Goal: Information Seeking & Learning: Compare options

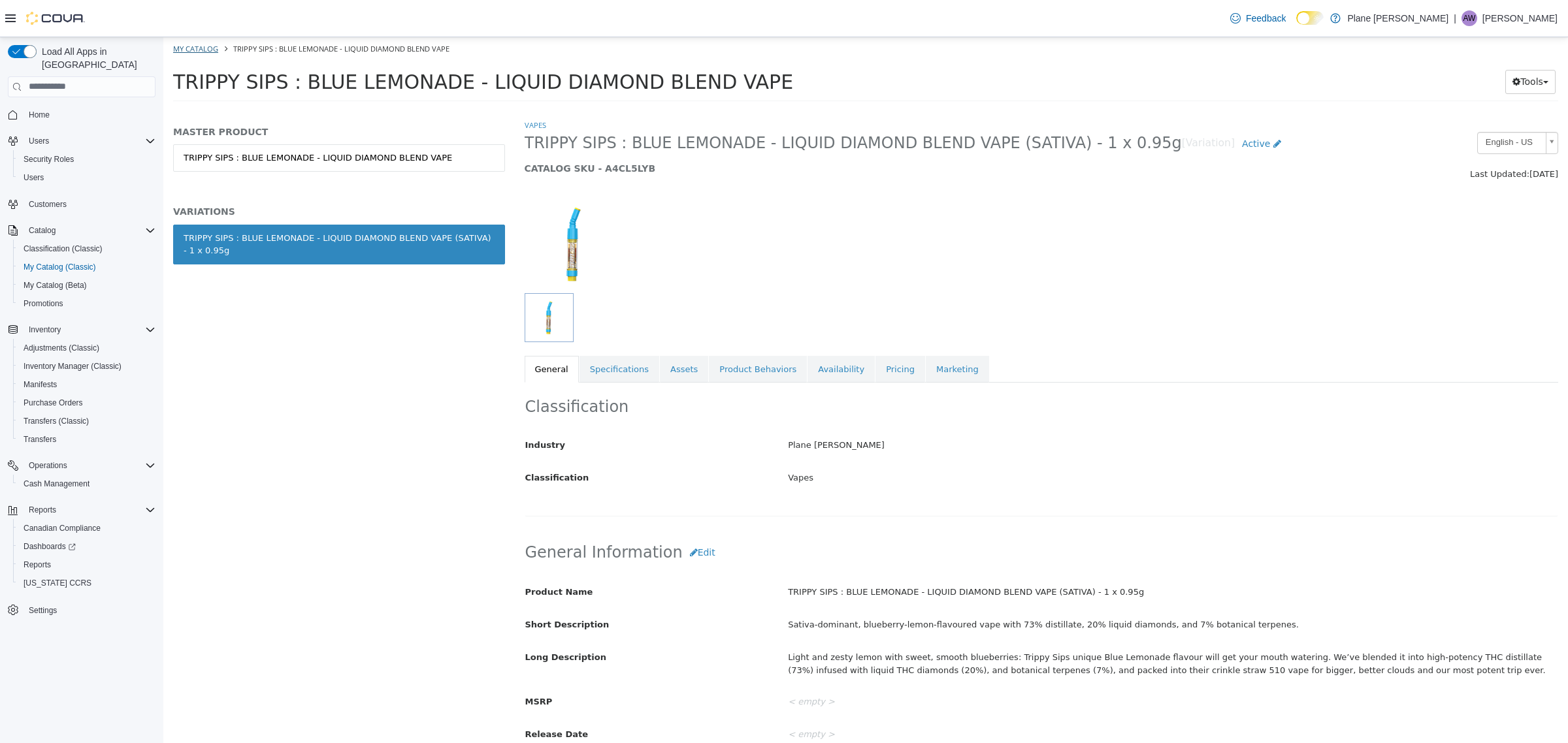
scroll to position [163, 0]
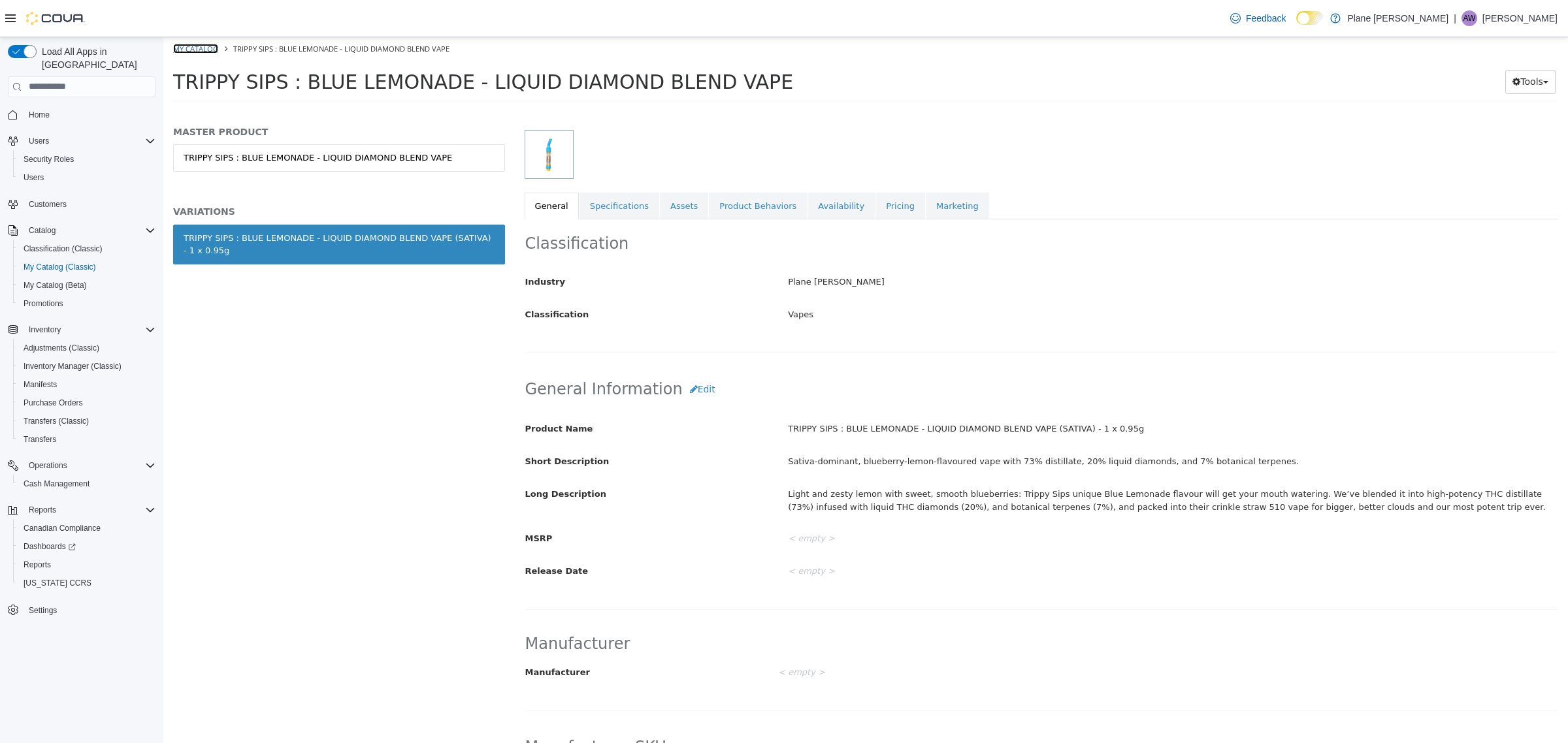
click at [207, 52] on link "My Catalog" at bounding box center [196, 48] width 45 height 10
select select "**********"
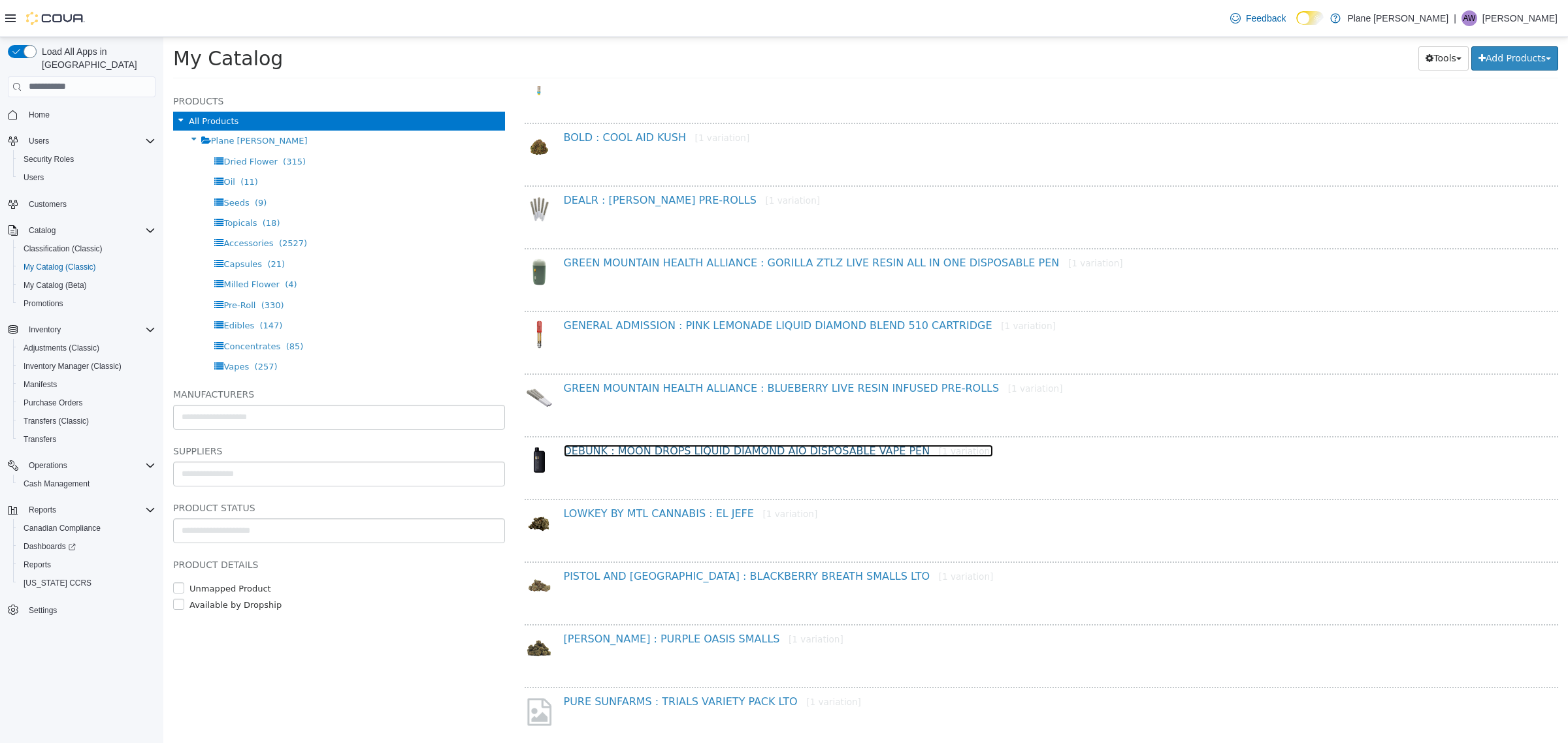
scroll to position [326, 0]
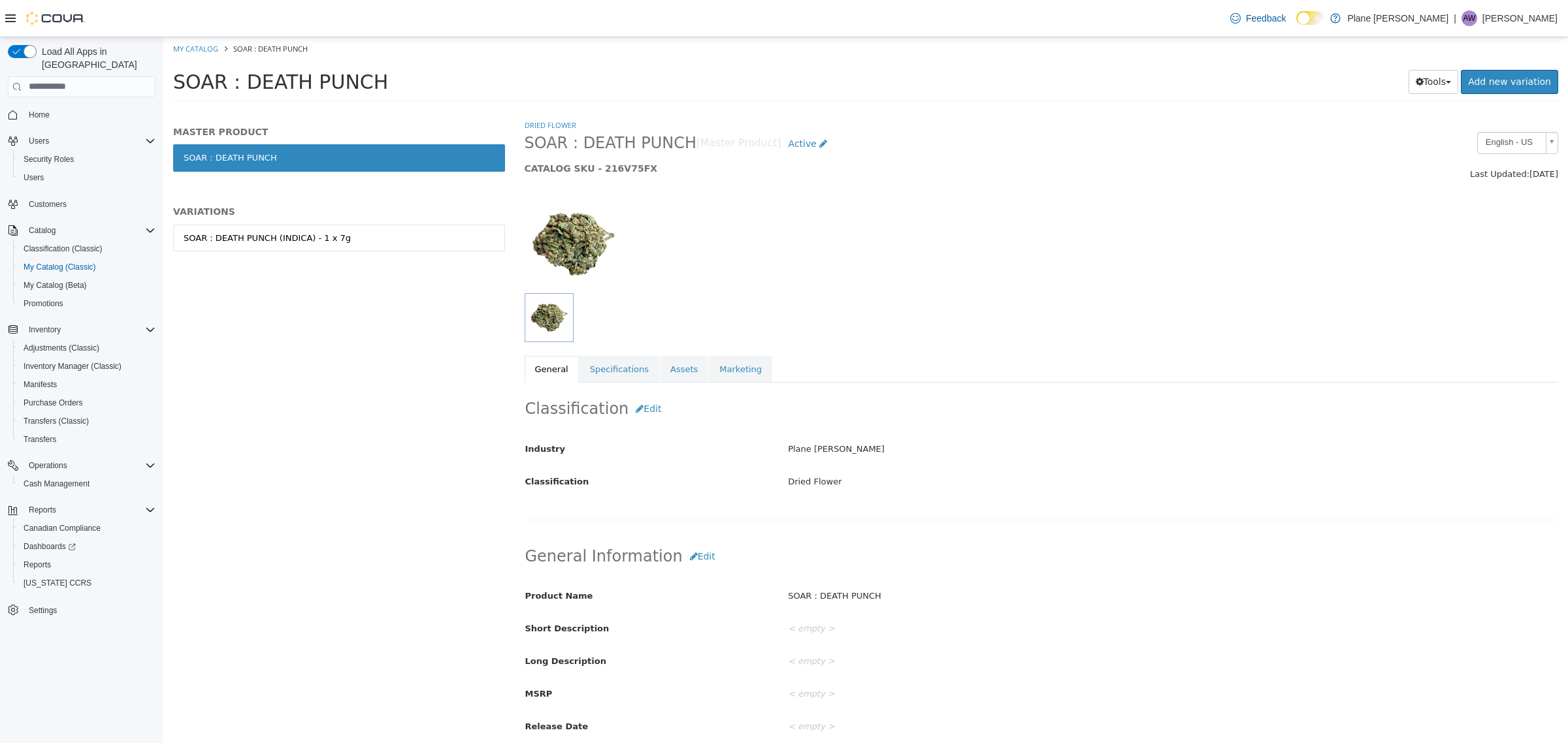
click at [289, 253] on div "SOAR : DEATH PUNCH (INDICA) - 1 x 7g" at bounding box center [339, 252] width 332 height 55
click at [301, 239] on div "SOAR : DEATH PUNCH (INDICA) - 1 x 7g" at bounding box center [267, 237] width 167 height 13
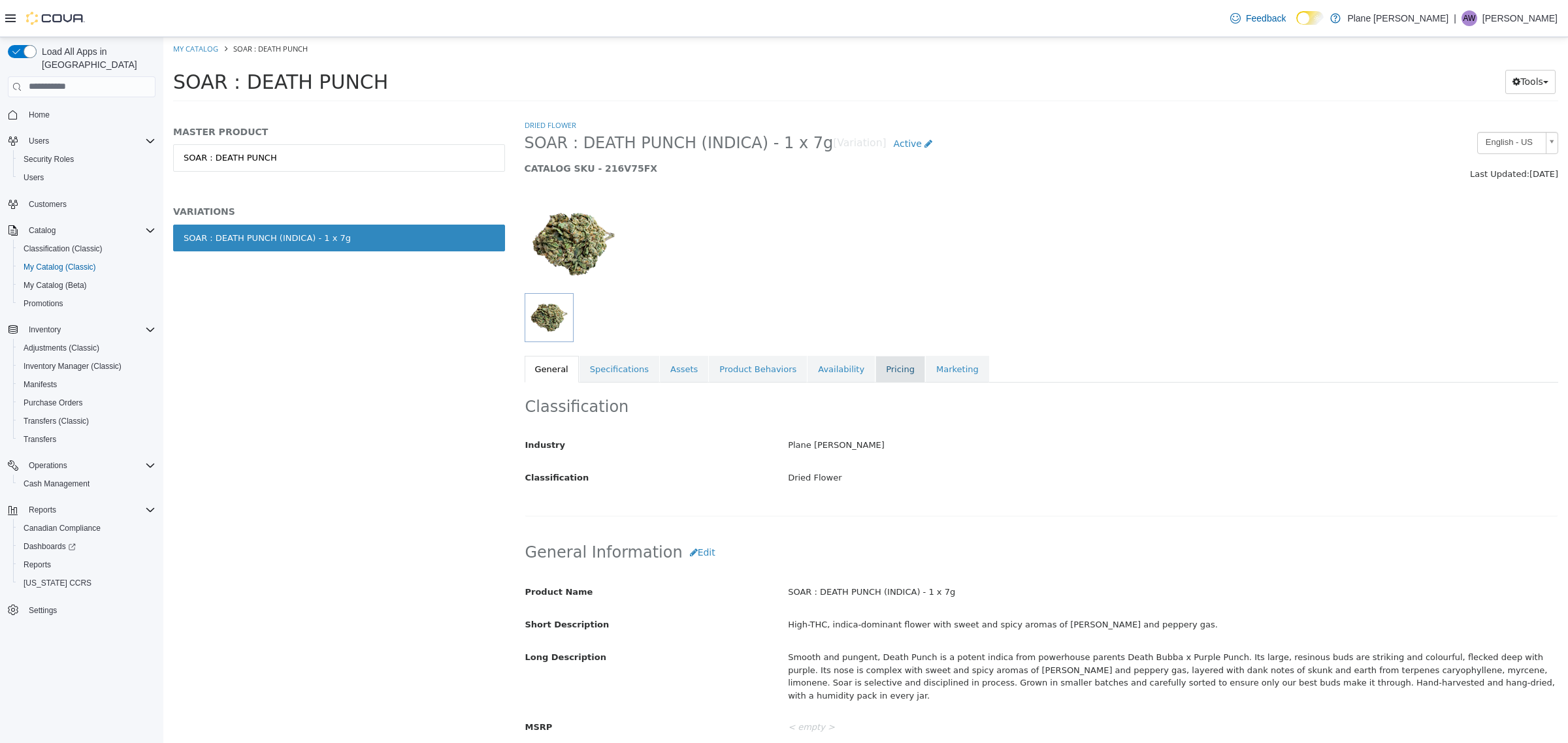
click at [876, 368] on link "Pricing" at bounding box center [900, 370] width 50 height 28
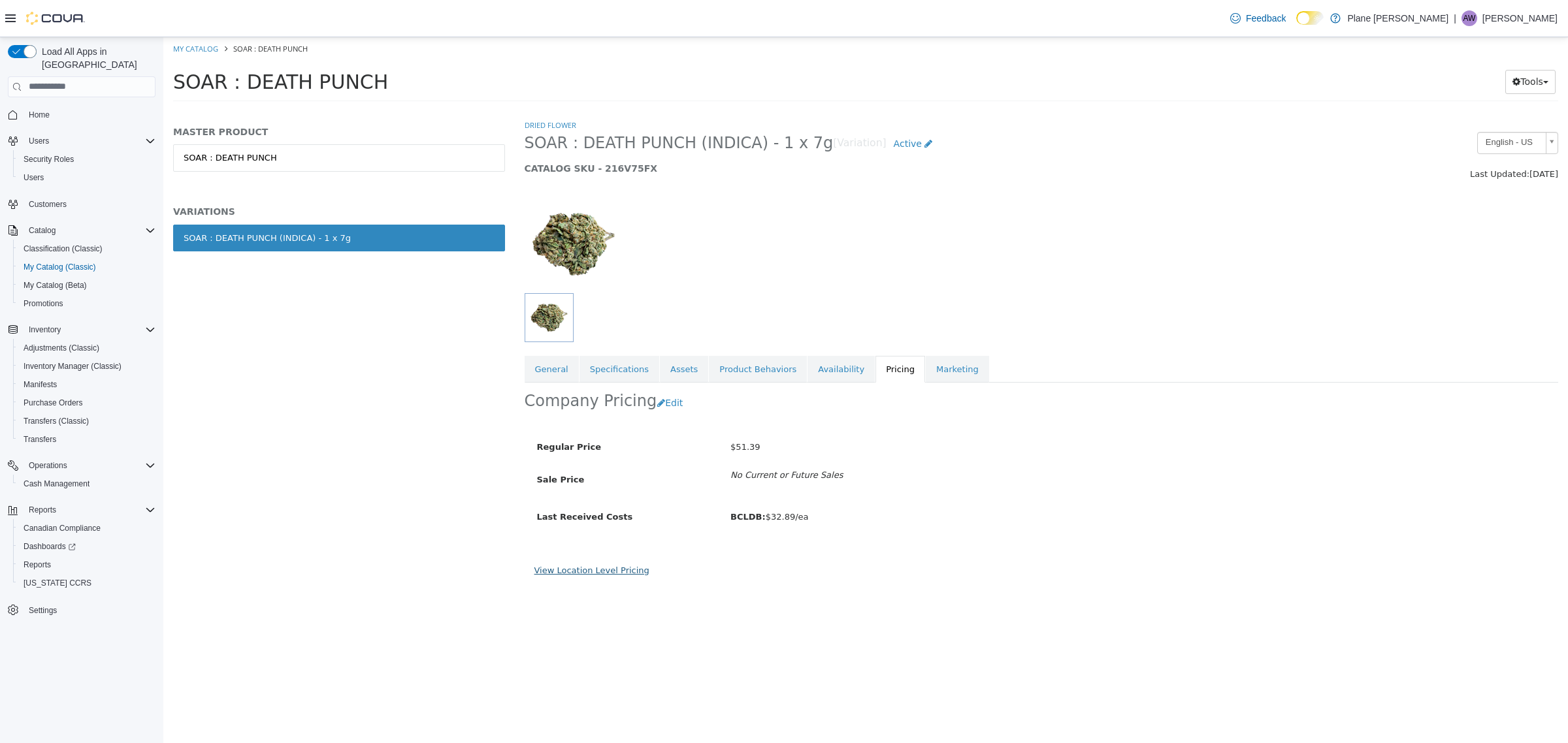
click at [611, 574] on link "View Location Level Pricing" at bounding box center [592, 570] width 115 height 10
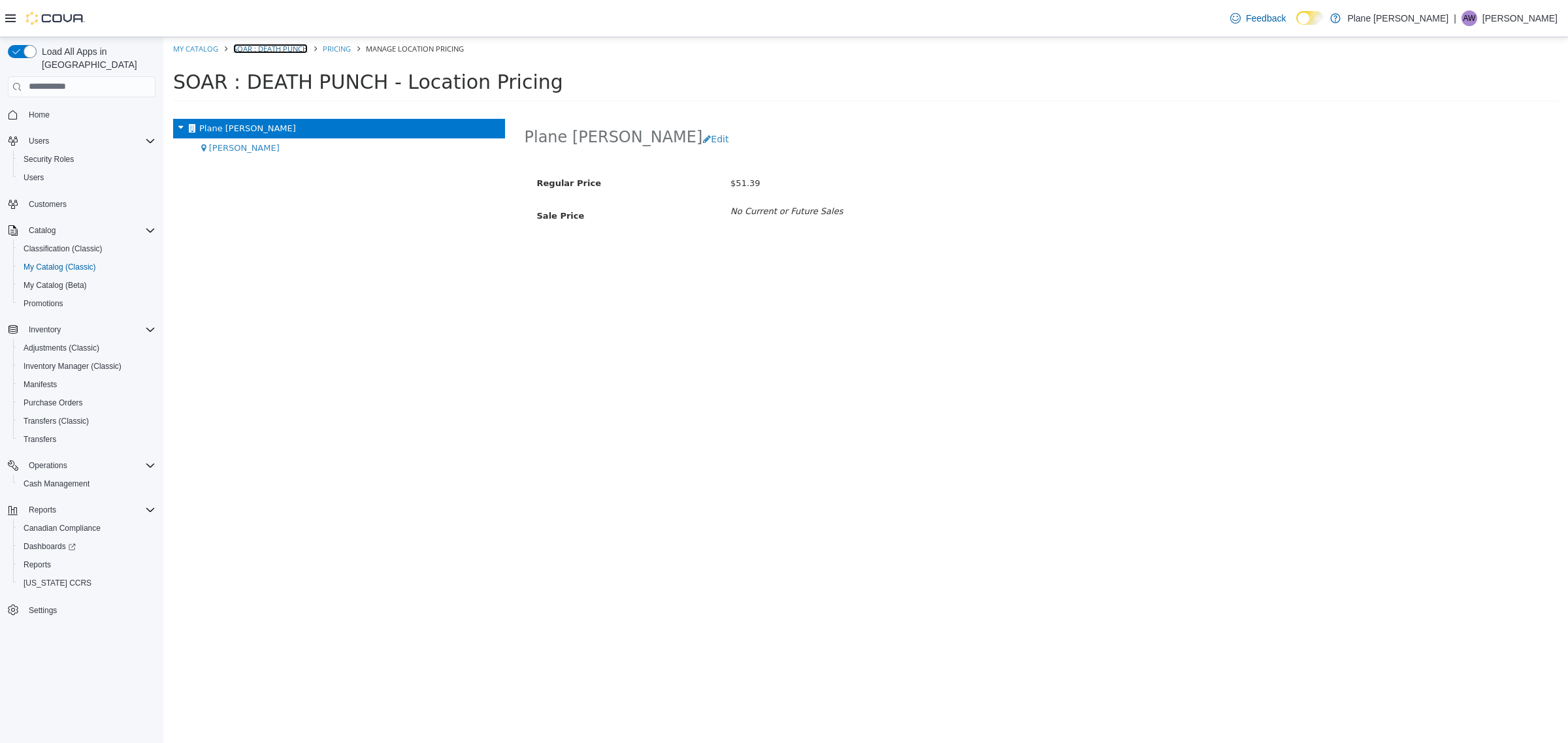
click at [266, 49] on link "SOAR : DEATH PUNCH" at bounding box center [270, 48] width 75 height 10
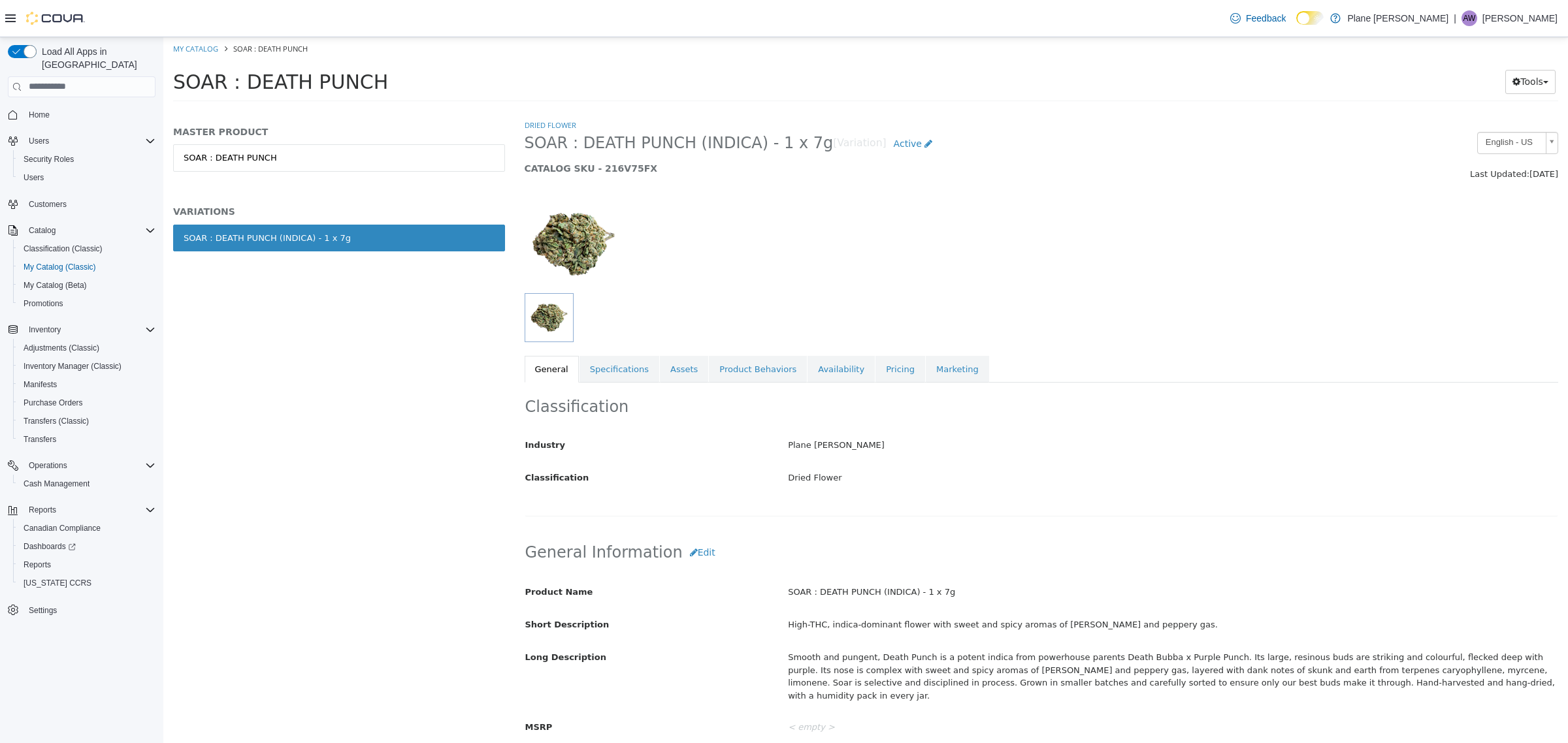
drag, startPoint x: 796, startPoint y: 149, endPoint x: 518, endPoint y: 151, distance: 278.0
click at [518, 151] on div "SOAR : DEATH PUNCH (INDICA) - 1 x 7g [Variation] Active CATALOG SKU - 216V75FX" at bounding box center [910, 156] width 790 height 50
copy span "SOAR : DEATH PUNCH (INDICA) - 1 x 7g"
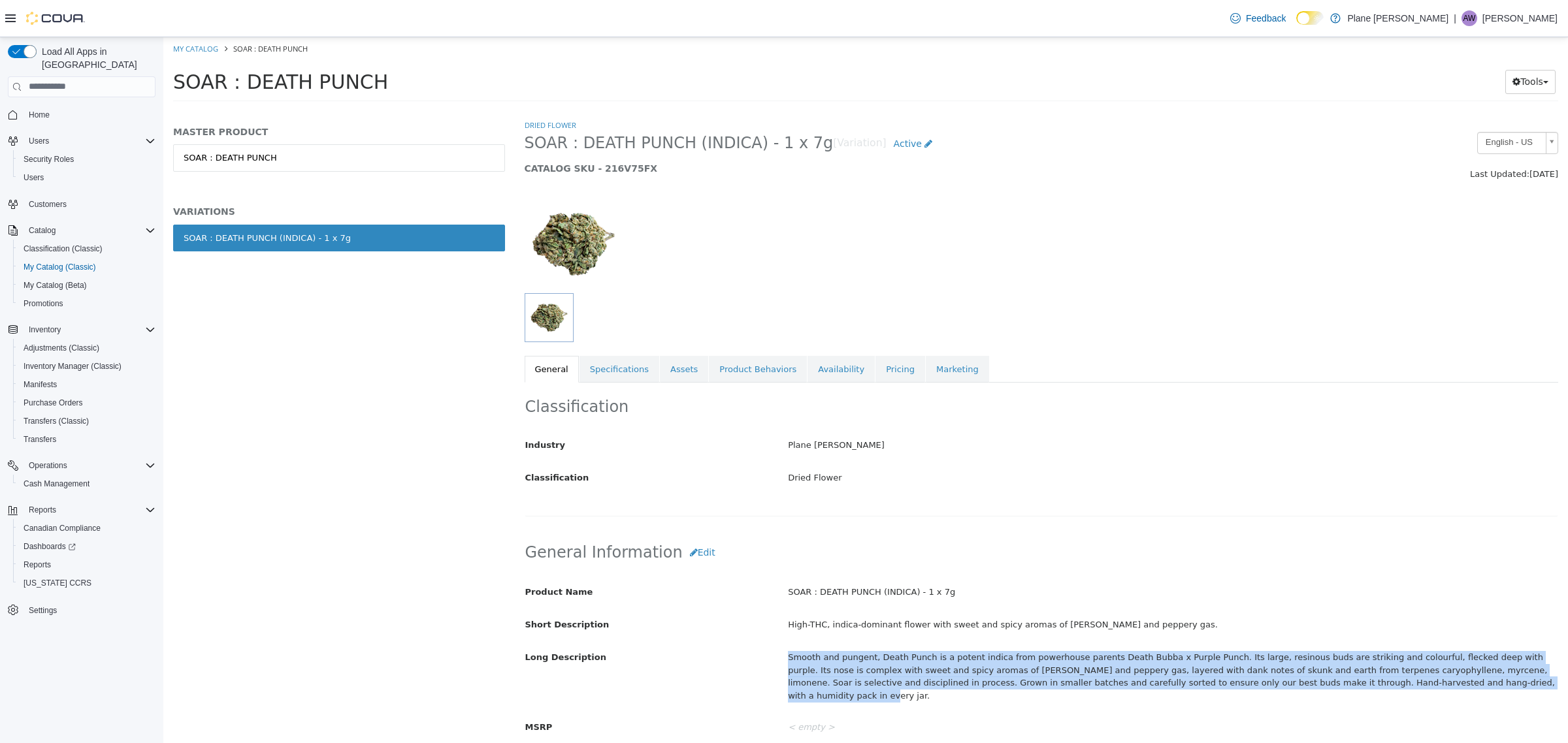
drag, startPoint x: 1396, startPoint y: 692, endPoint x: 773, endPoint y: 662, distance: 623.7
click at [773, 662] on div "Long Description Smooth and pungent, Death Punch is a potent indica from powerh…" at bounding box center [1041, 675] width 1053 height 60
copy div "Smooth and pungent, Death Punch is a potent indica from powerhouse parents Deat…"
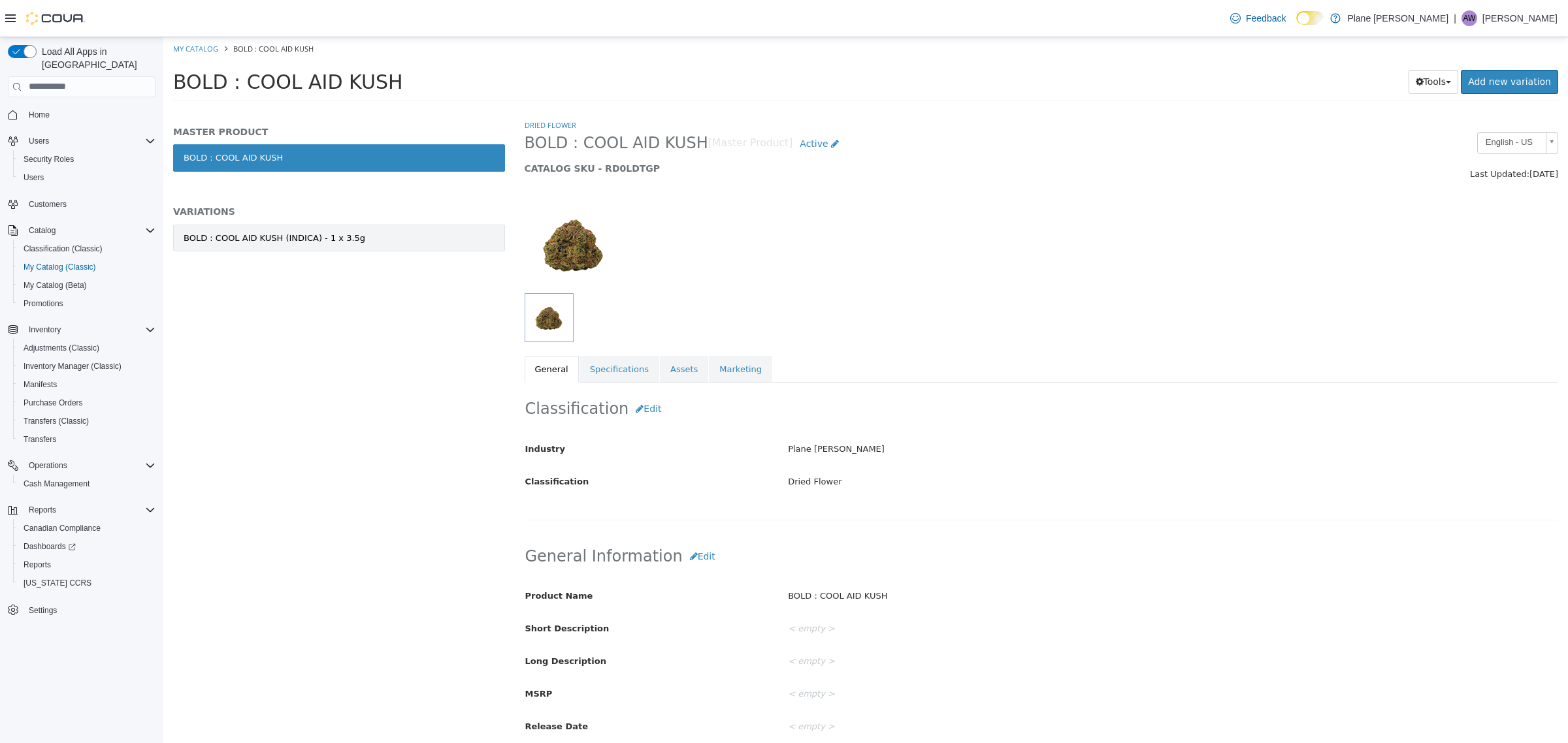
click at [285, 233] on div "BOLD : COOL AID KUSH (INDICA) - 1 x 3.5g" at bounding box center [274, 237] width 182 height 13
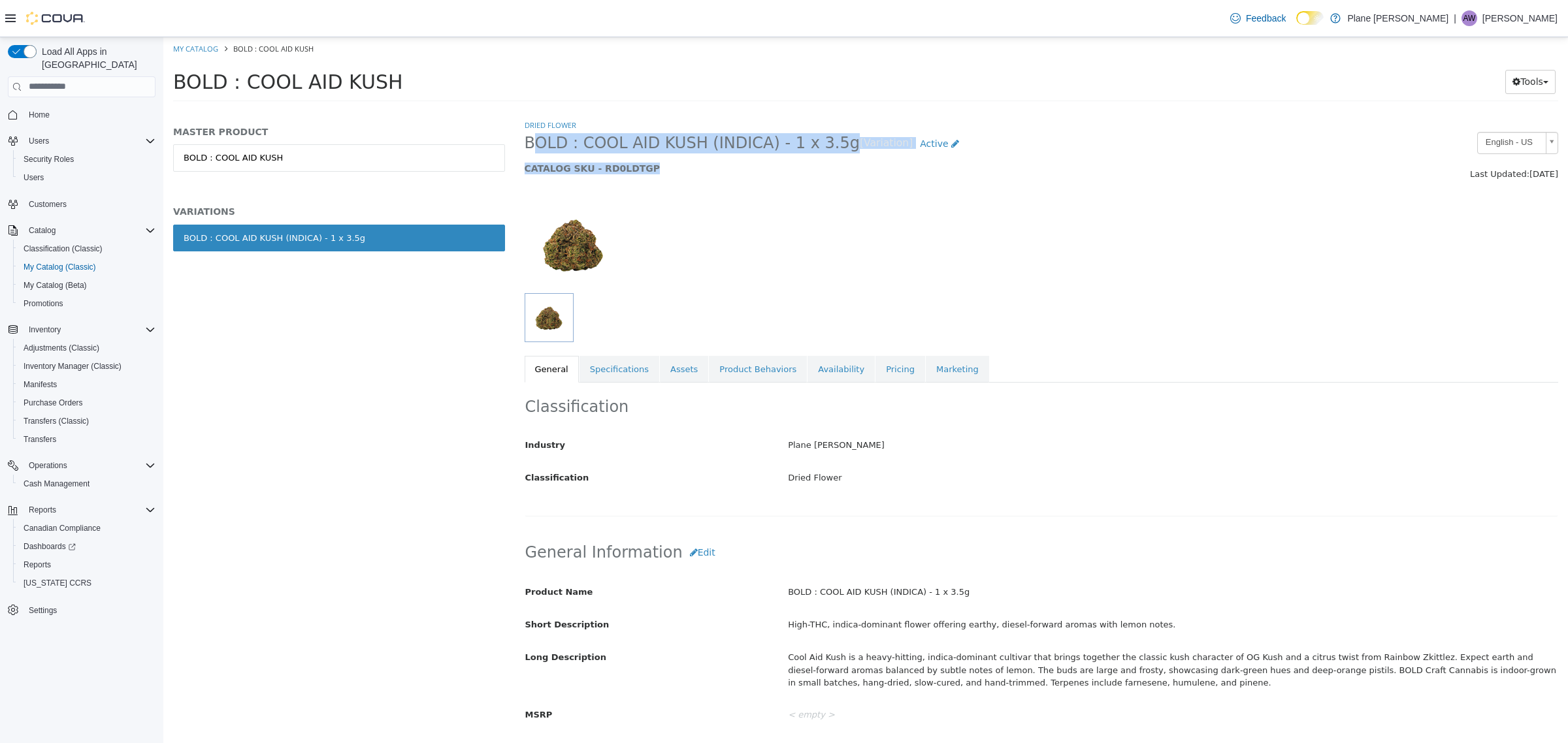
drag, startPoint x: 523, startPoint y: 143, endPoint x: 779, endPoint y: 161, distance: 256.6
click at [779, 161] on div "BOLD : COOL AID KUSH (INDICA) - 1 x 3.5g [Variation] Active CATALOG SKU - RD0LD…" at bounding box center [910, 156] width 790 height 50
click at [677, 150] on span "BOLD : COOL AID KUSH (INDICA) - 1 x 3.5g" at bounding box center [692, 143] width 335 height 21
drag, startPoint x: 619, startPoint y: 156, endPoint x: 820, endPoint y: 136, distance: 202.0
click at [820, 136] on div "BOLD : COOL AID KUSH (INDICA) - 1 x 3.5g [Variation] Active CATALOG SKU - RD0LD…" at bounding box center [910, 156] width 790 height 50
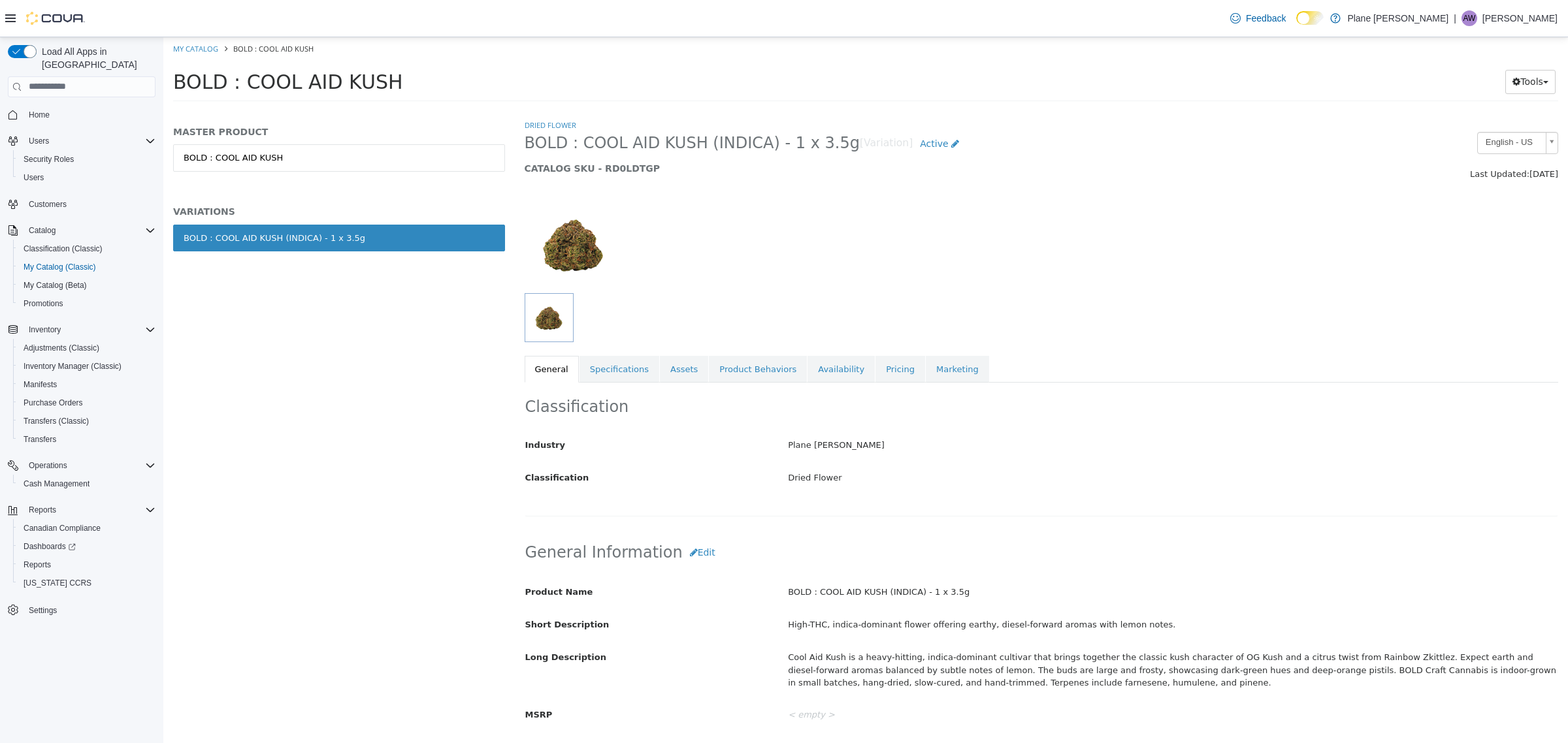
copy span "BOLD : COOL AID KUSH (INDICA) - 1 x 3.5g"
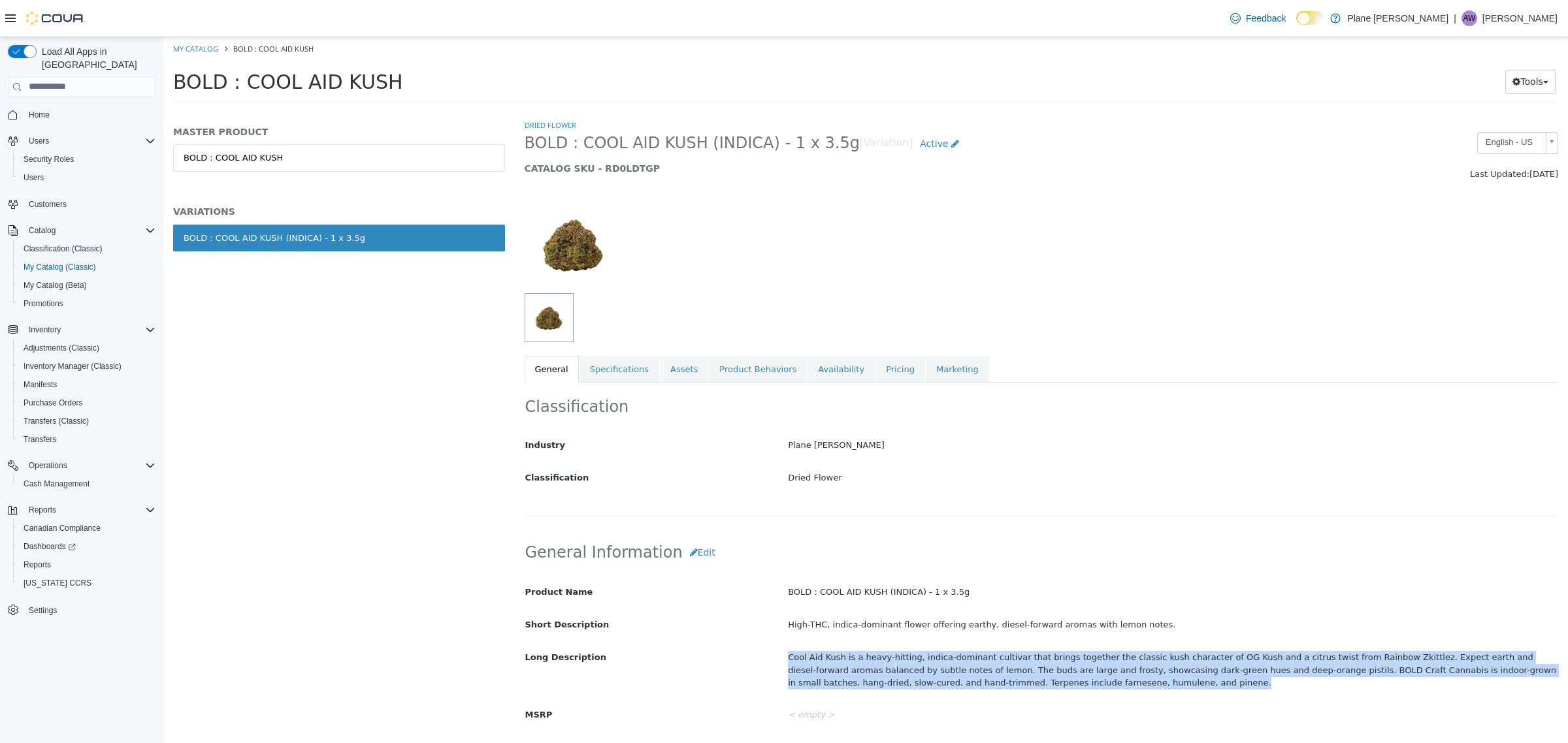
drag, startPoint x: 1074, startPoint y: 685, endPoint x: 752, endPoint y: 657, distance: 323.2
click at [752, 657] on div "Long Description Cool Aid Kush is a heavy-hitting, indica-dominant cultivar tha…" at bounding box center [1041, 669] width 1053 height 48
copy div "Cool Aid Kush is a heavy-hitting, indica-dominant cultivar that brings together…"
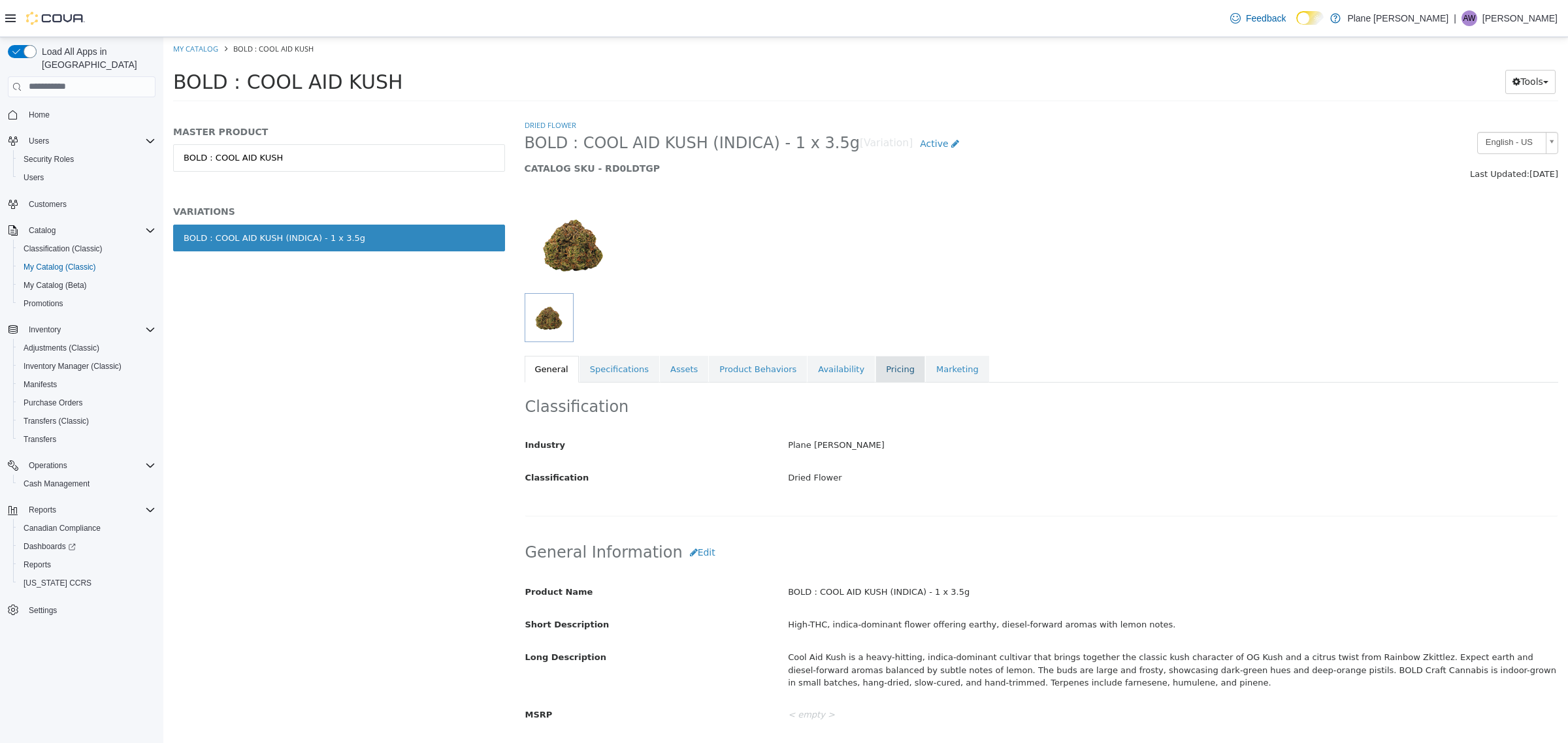
click at [876, 370] on link "Pricing" at bounding box center [900, 370] width 50 height 28
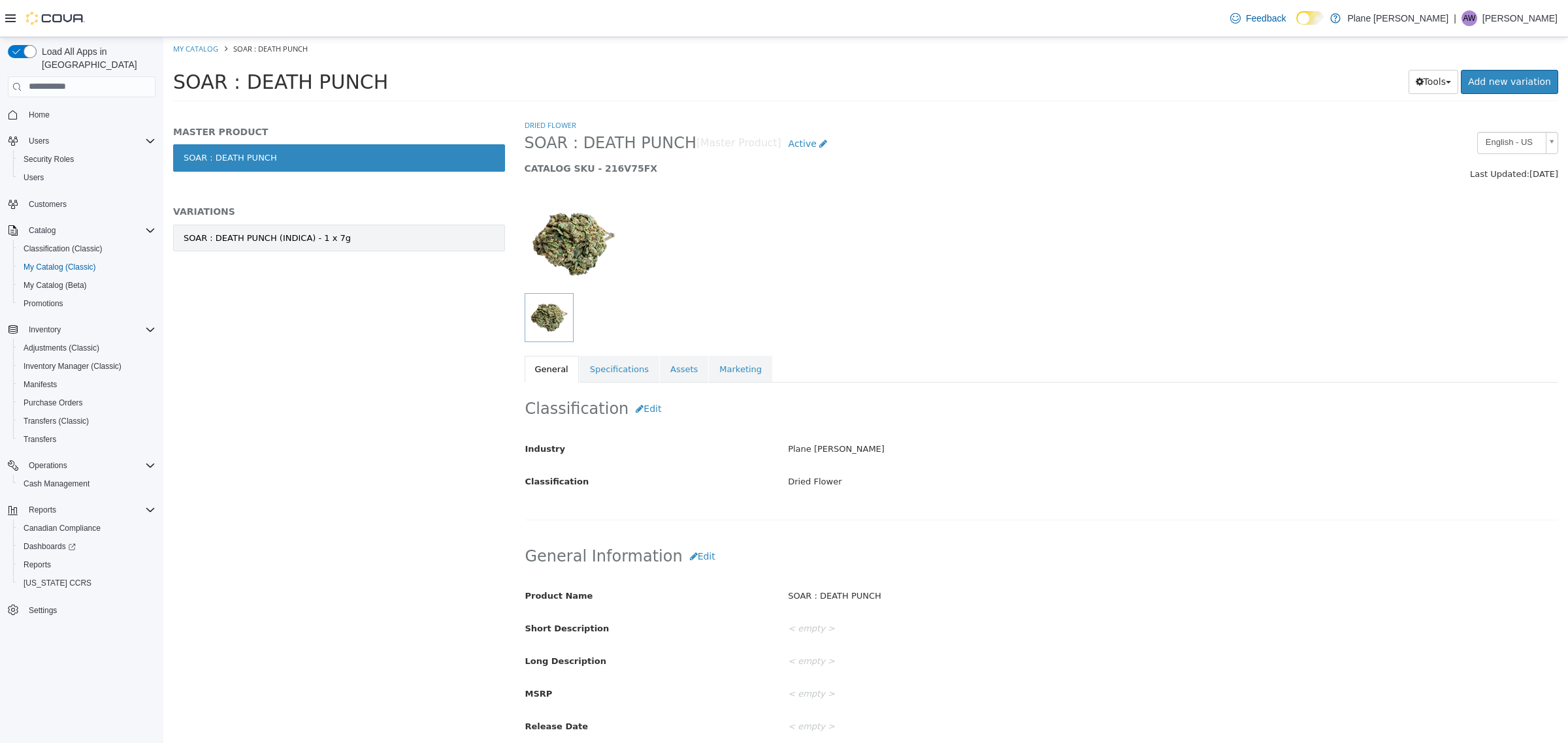
click at [295, 249] on link "SOAR : DEATH PUNCH (INDICA) - 1 x 7g" at bounding box center [339, 238] width 332 height 28
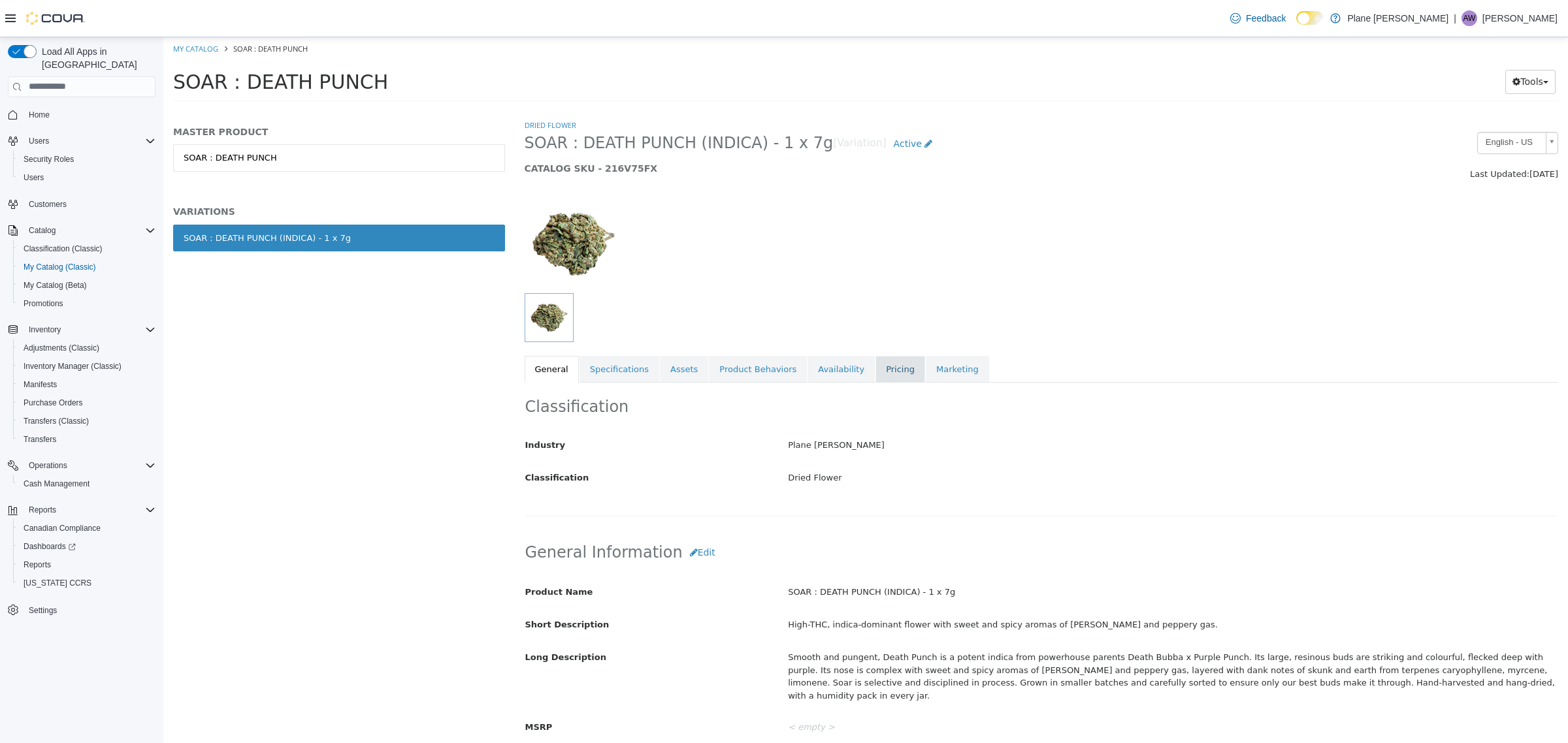
click at [876, 371] on link "Pricing" at bounding box center [900, 370] width 50 height 28
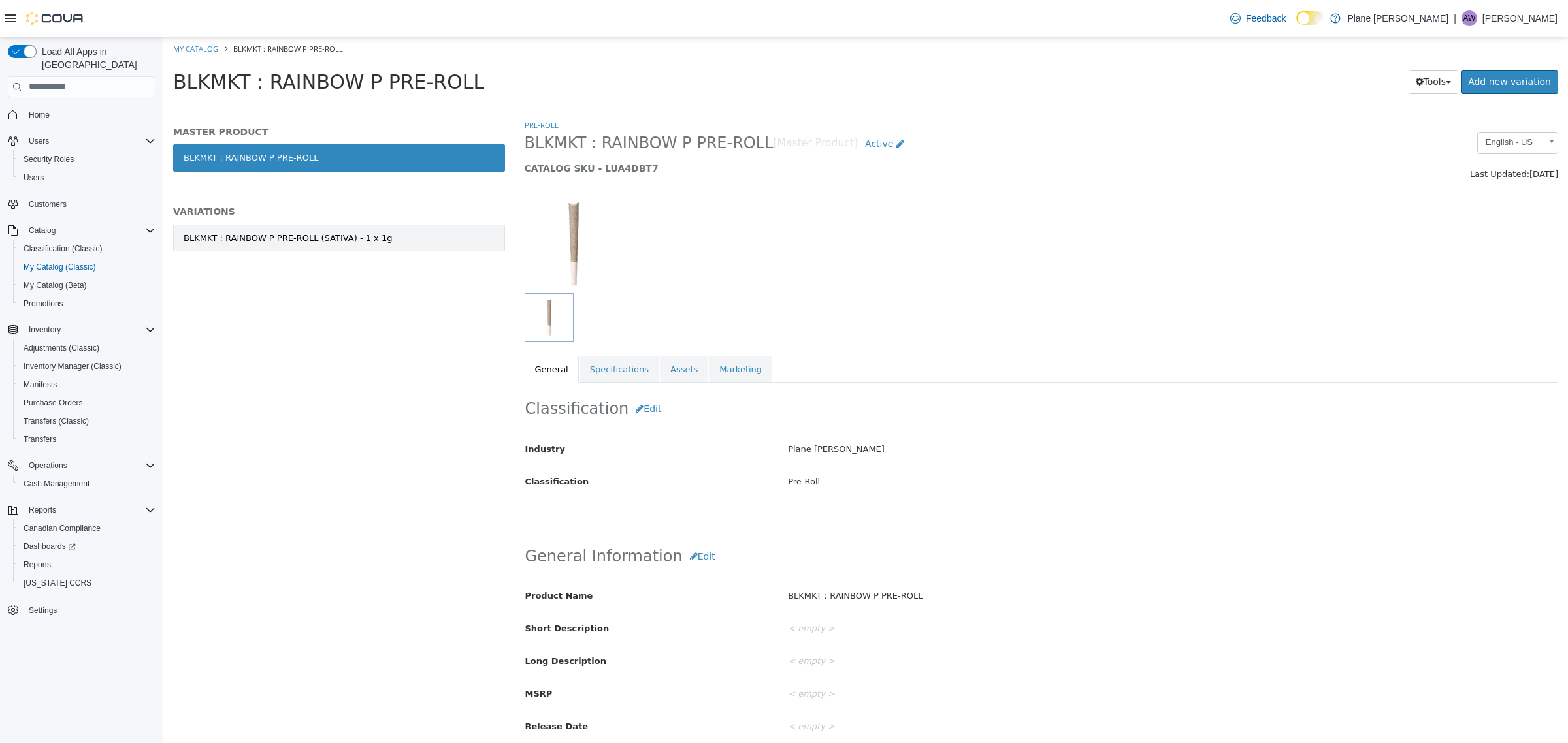
click at [432, 247] on link "BLKMKT : RAINBOW P PRE-ROLL (SATIVA) - 1 x 1g" at bounding box center [339, 238] width 332 height 28
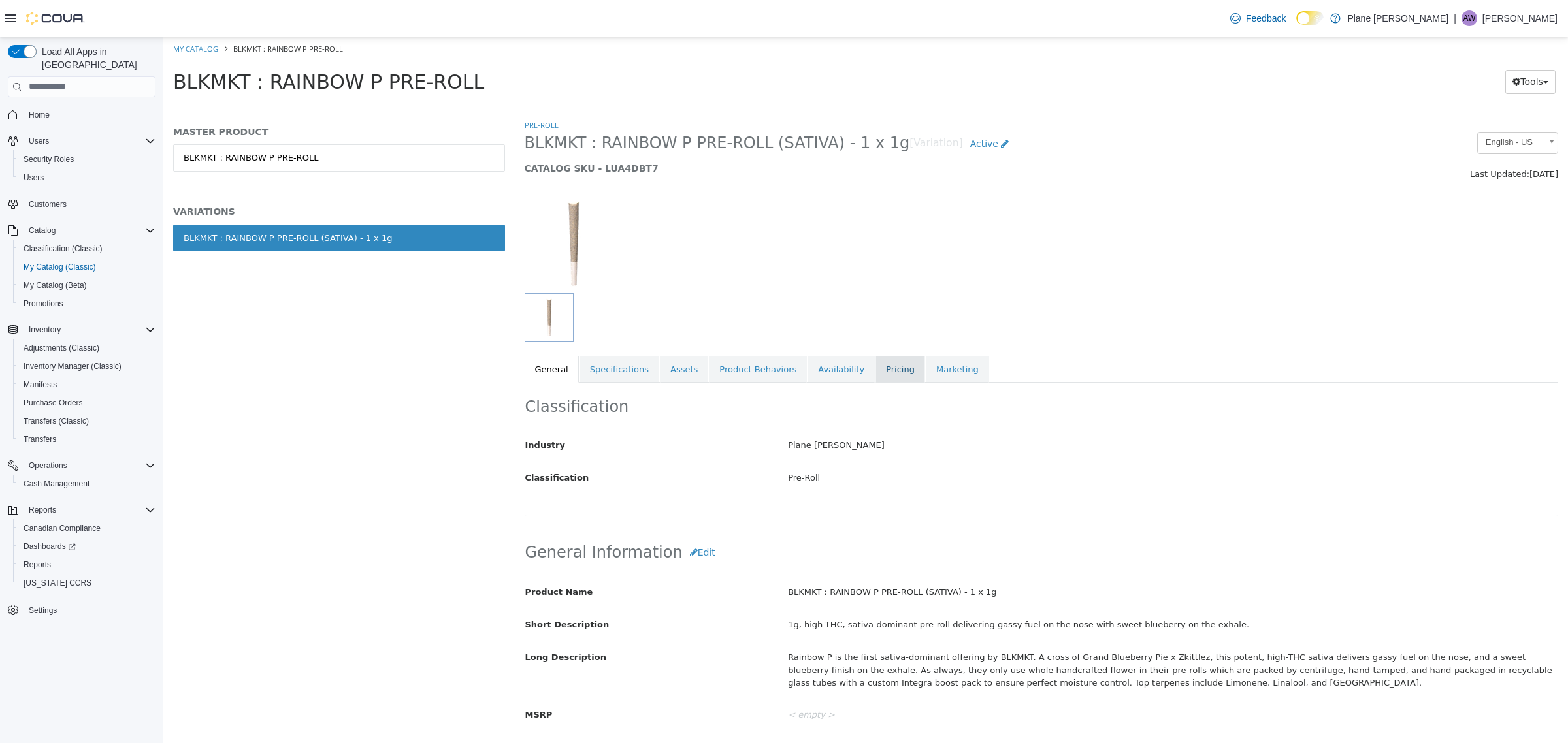
click at [876, 373] on link "Pricing" at bounding box center [900, 370] width 50 height 28
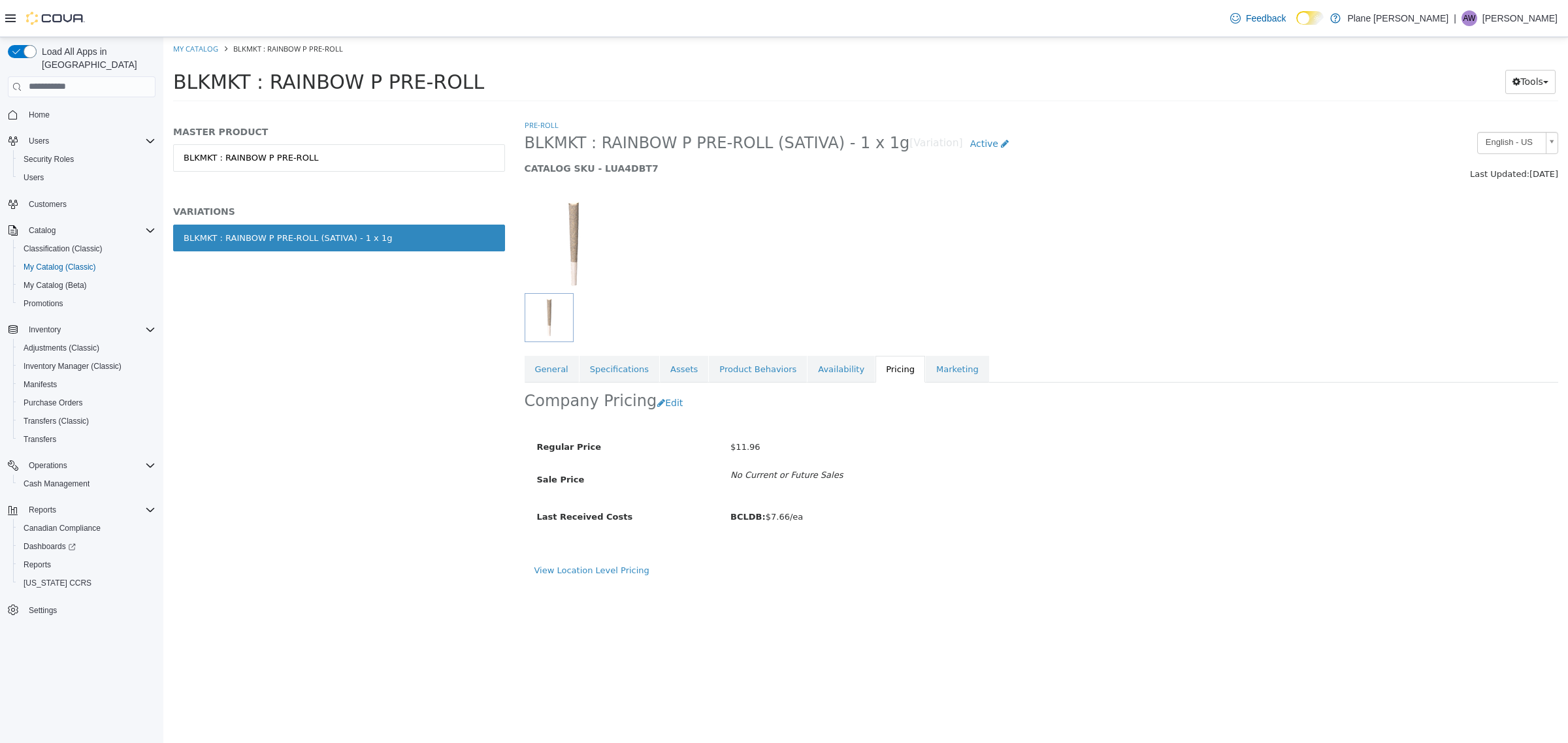
drag, startPoint x: 634, startPoint y: 151, endPoint x: 866, endPoint y: 146, distance: 232.1
click at [866, 146] on span "BLKMKT : RAINBOW P PRE-ROLL (SATIVA) - 1 x 1g" at bounding box center [718, 143] width 385 height 21
copy span "BLKMKT : RAINBOW P PRE-ROLL (SATIVA) - 1 x 1g"
click at [553, 376] on link "General" at bounding box center [552, 370] width 54 height 28
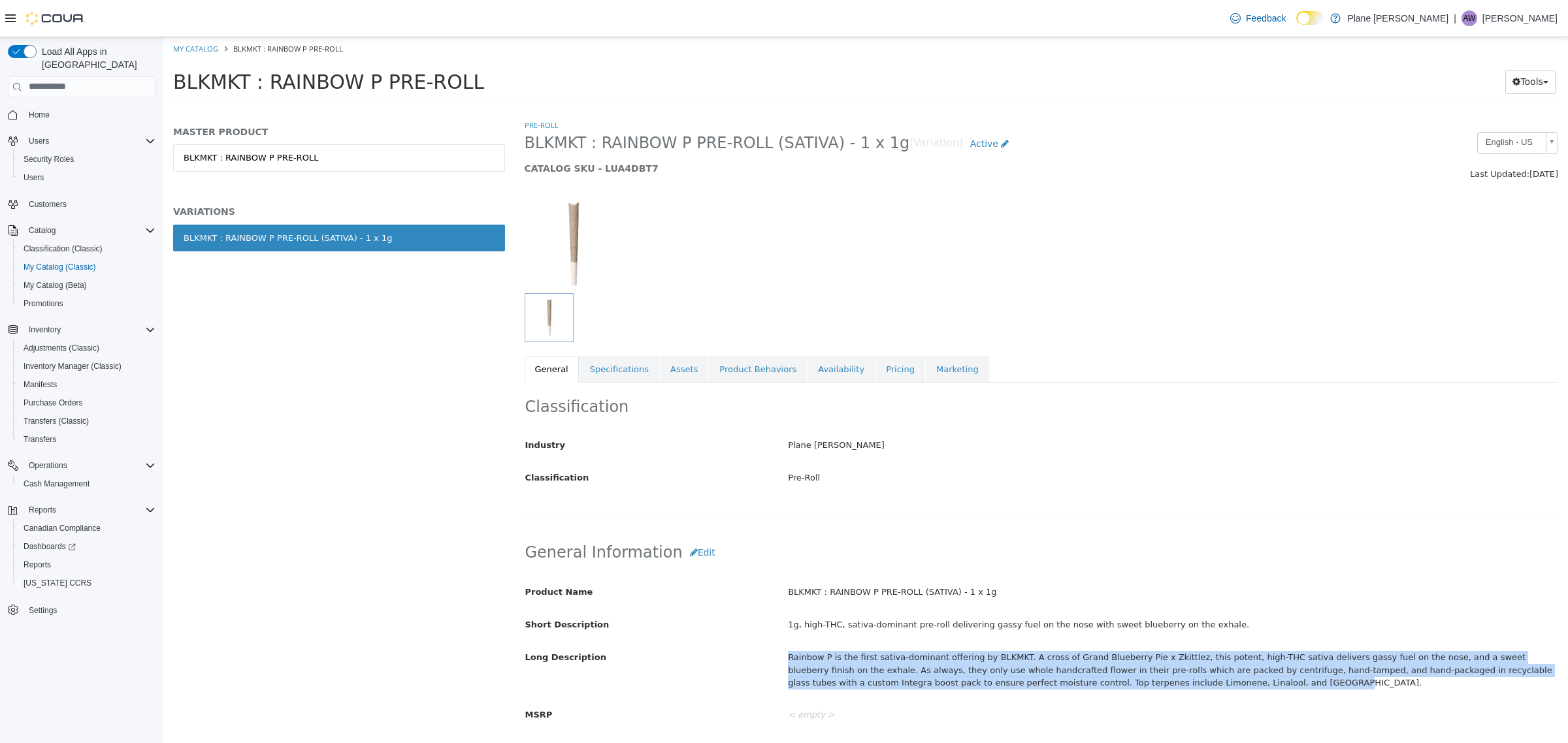
drag, startPoint x: 1146, startPoint y: 685, endPoint x: 778, endPoint y: 648, distance: 369.9
click at [779, 648] on div "Rainbow P is the first sativa-dominant offering by BLKMKT. A cross of Grand Blu…" at bounding box center [1173, 669] width 789 height 48
copy div "Rainbow P is the first sativa-dominant offering by BLKMKT. A cross of Grand Blu…"
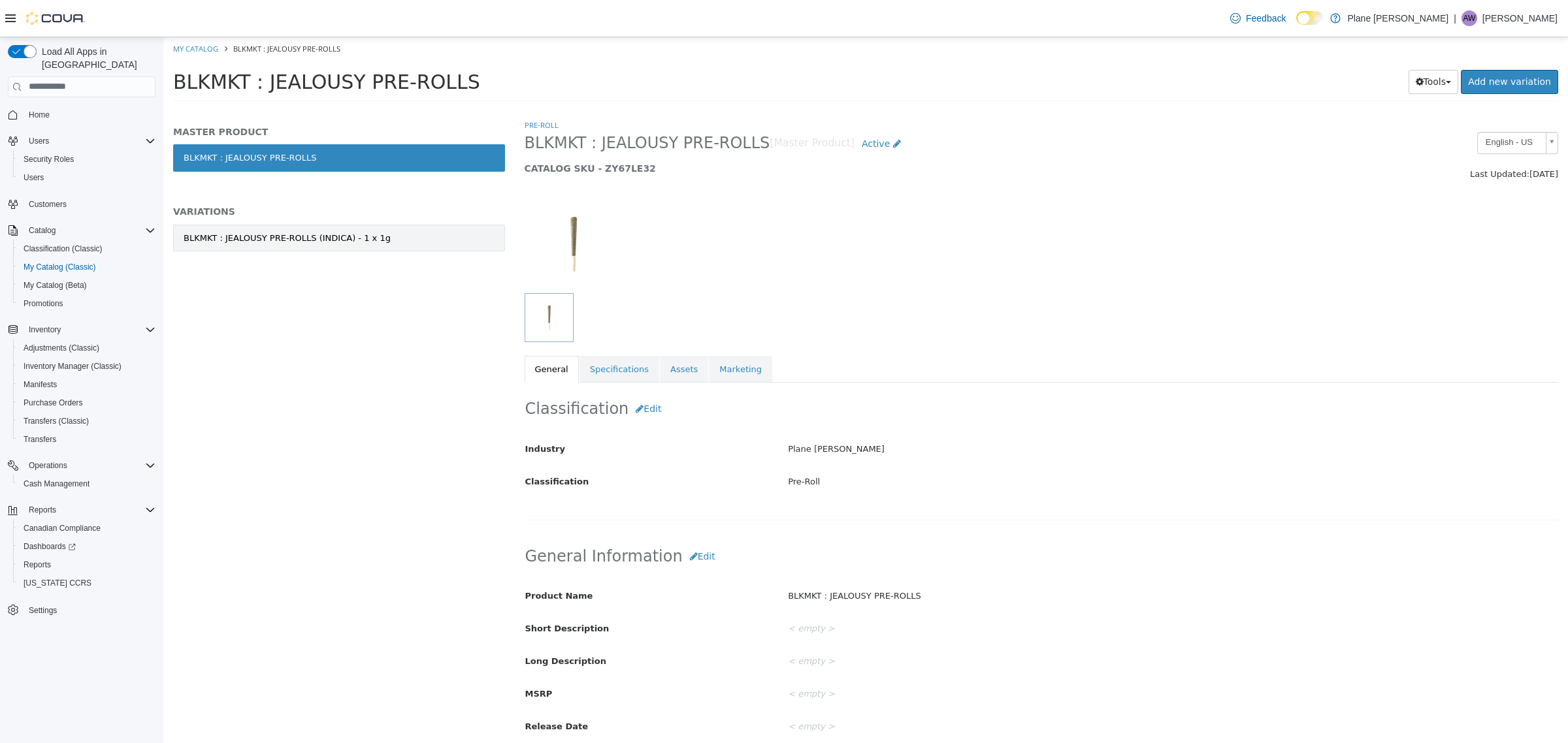
click at [360, 238] on div "BLKMKT : JEALOUSY PRE-ROLLS (INDICA) - 1 x 1g" at bounding box center [287, 237] width 207 height 13
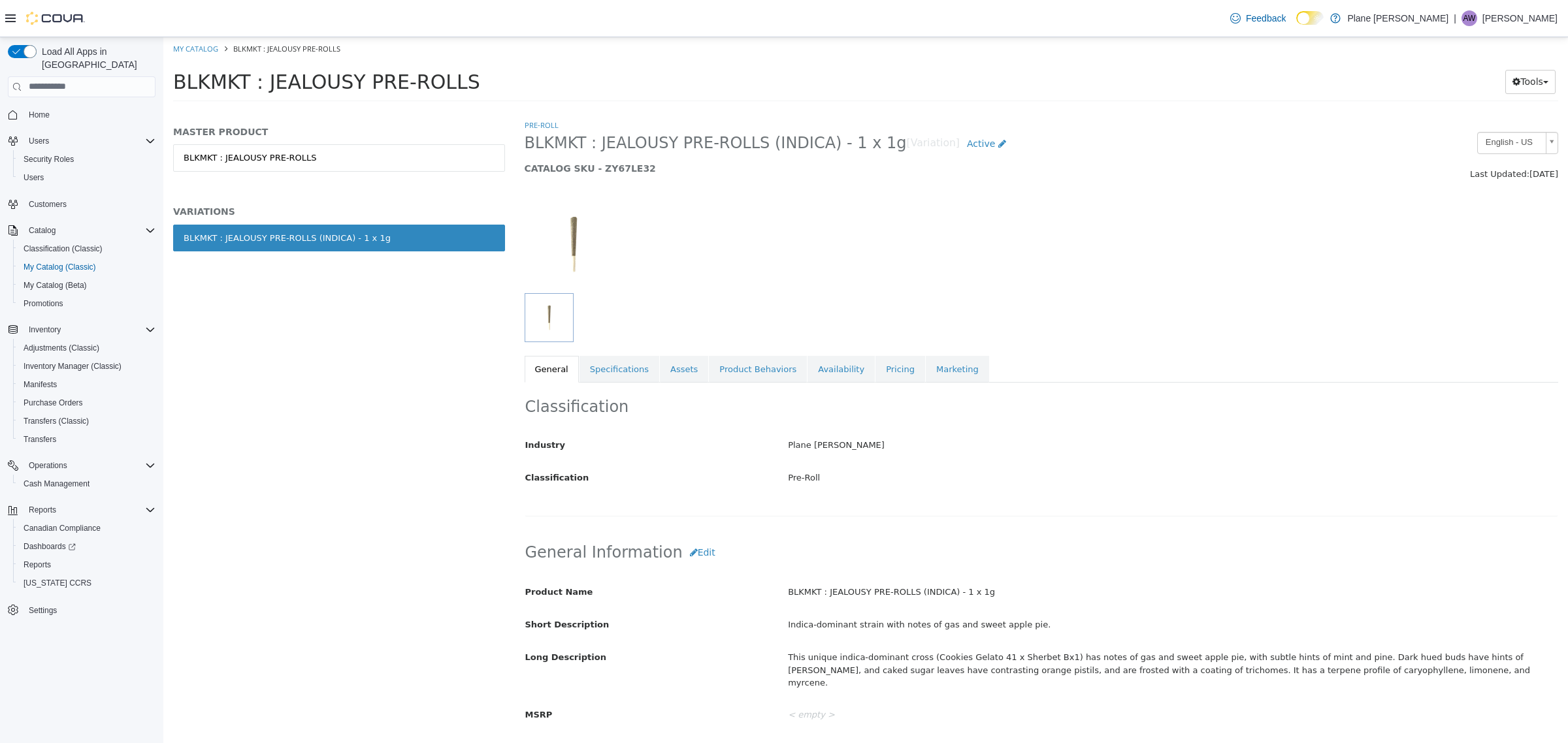
drag, startPoint x: 527, startPoint y: 150, endPoint x: 863, endPoint y: 147, distance: 336.0
click at [863, 147] on span "BLKMKT : JEALOUSY PRE-ROLLS (INDICA) - 1 x 1g" at bounding box center [716, 143] width 382 height 21
copy span "BLKMKT : JEALOUSY PRE-ROLLS (INDICA) - 1 x 1g"
click at [876, 360] on link "Pricing" at bounding box center [900, 370] width 50 height 28
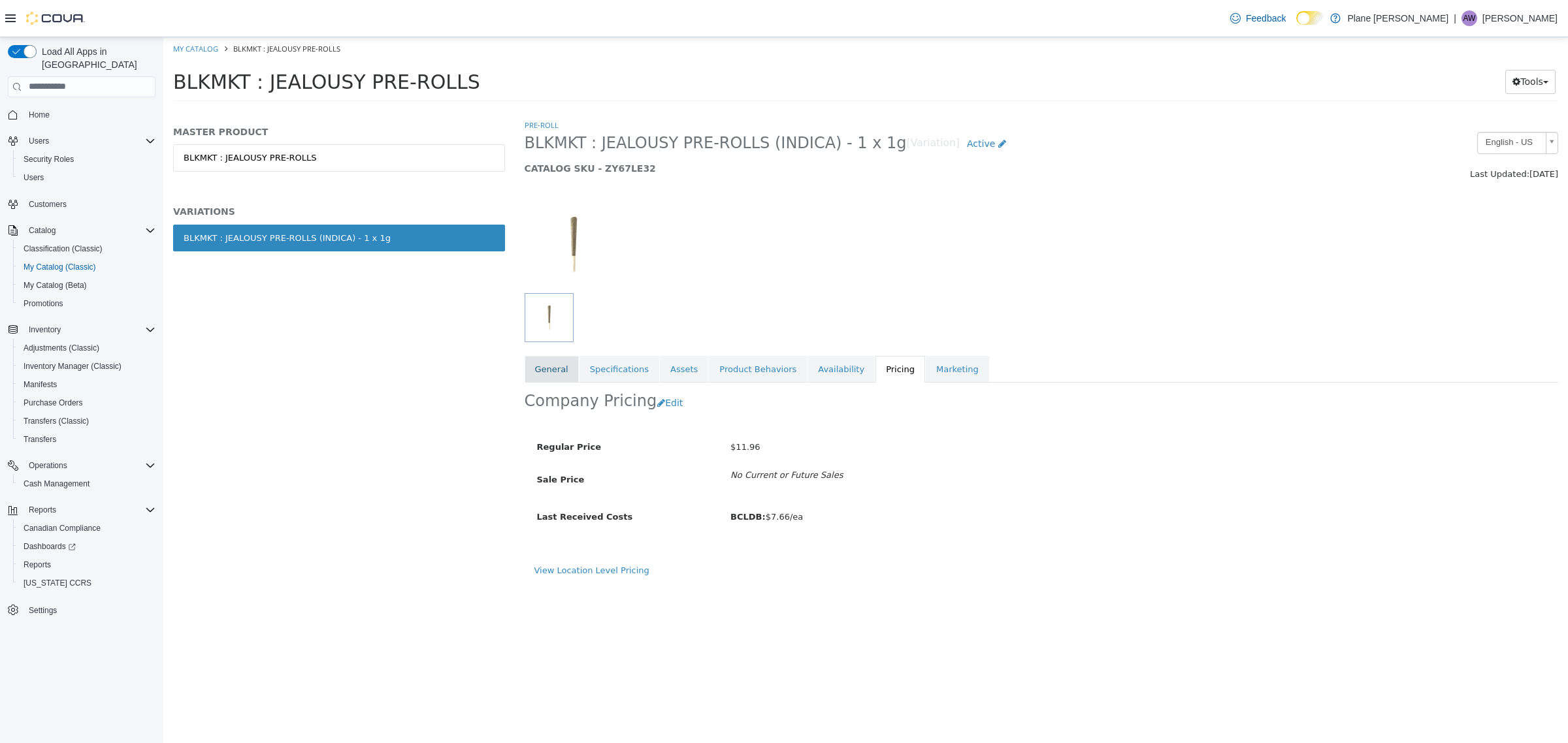
click at [556, 362] on link "General" at bounding box center [552, 370] width 54 height 28
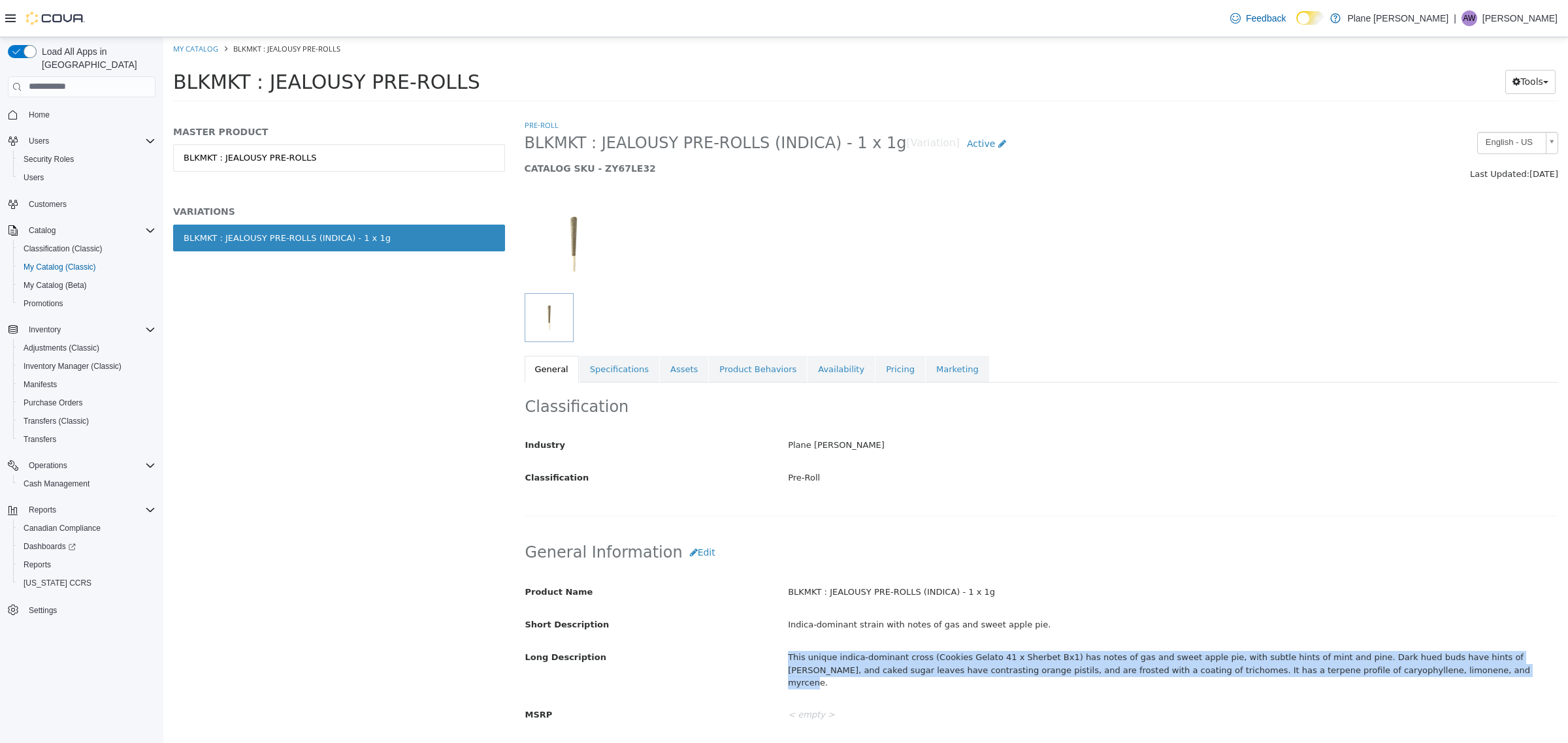
drag, startPoint x: 1364, startPoint y: 669, endPoint x: 783, endPoint y: 664, distance: 581.0
click at [783, 664] on div "This unique indica-dominant cross (Cookies Gelato 41 x Sherbet Bx1) has notes o…" at bounding box center [1173, 669] width 789 height 48
copy div "This unique indica-dominant cross (Cookies Gelato 41 x Sherbet Bx1) has notes o…"
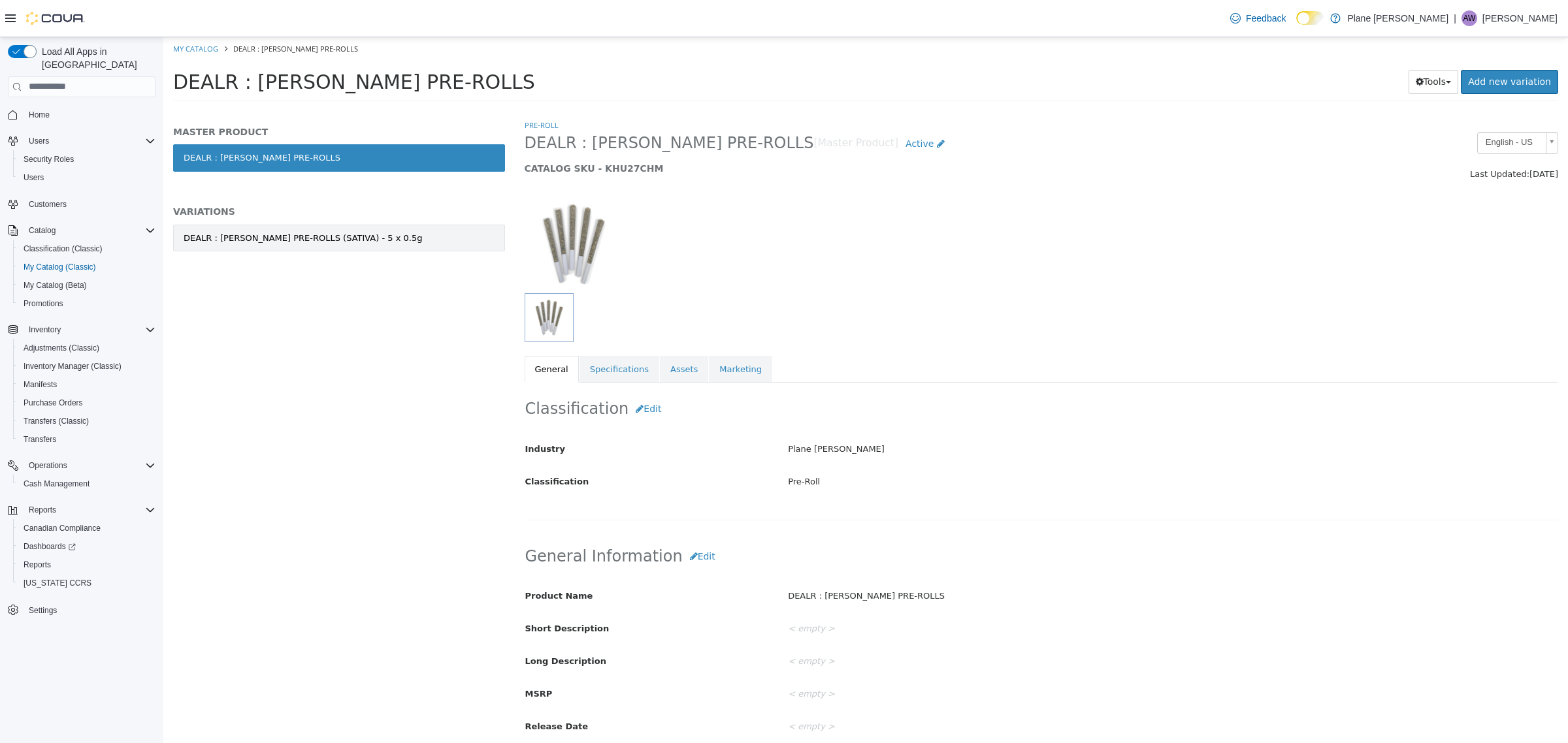
click at [412, 233] on link "DEALR : [PERSON_NAME] PRE-ROLLS (SATIVA) - 5 x 0.5g" at bounding box center [339, 238] width 332 height 28
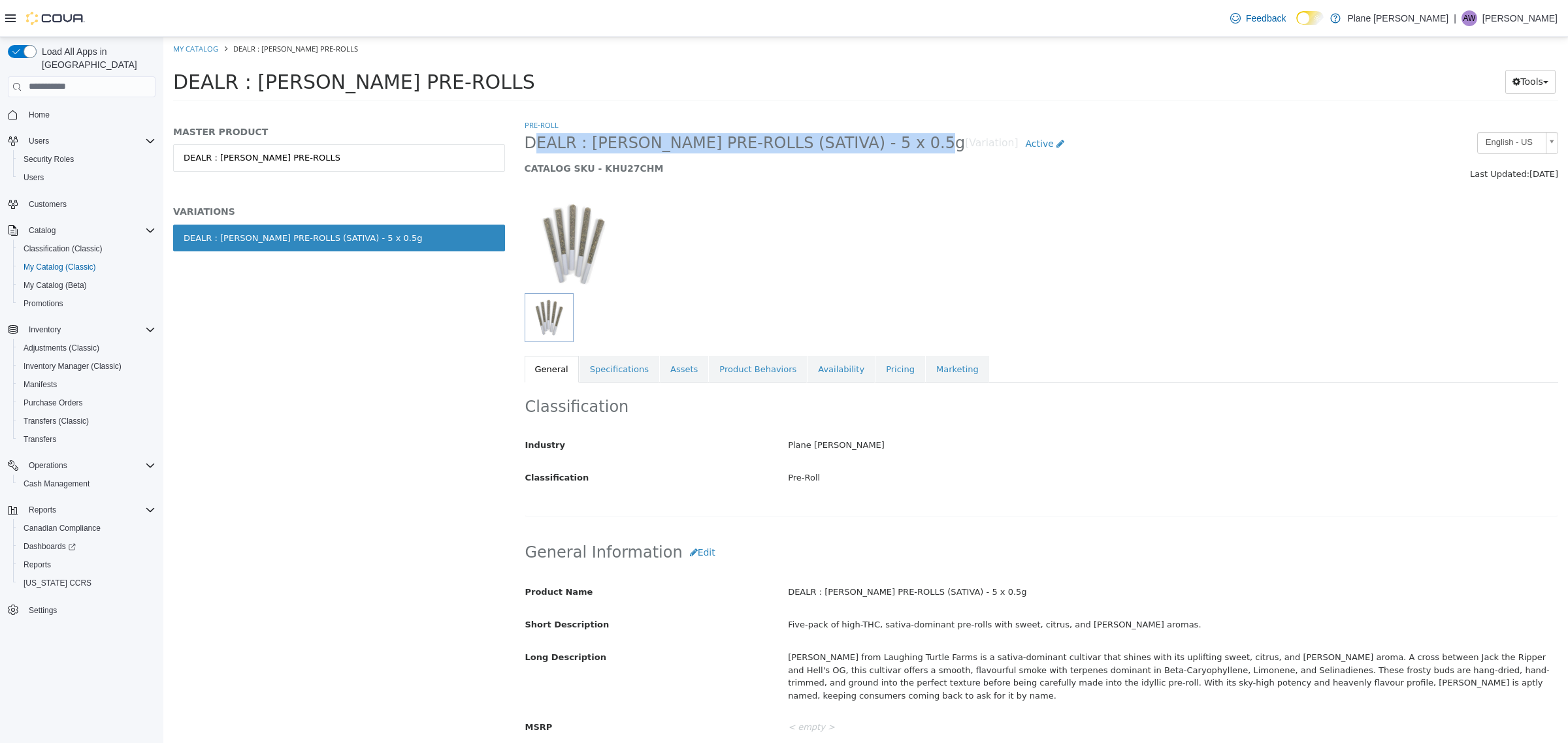
drag, startPoint x: 521, startPoint y: 143, endPoint x: 882, endPoint y: 144, distance: 361.0
click at [882, 144] on div "DEALR : [PERSON_NAME] PRE-ROLLS (SATIVA) - 5 x 0.5g [Variation] Active CATALOG …" at bounding box center [910, 156] width 790 height 50
copy span "DEALR : [PERSON_NAME] PRE-ROLLS (SATIVA) - 5 x 0.5g"
click at [876, 372] on link "Pricing" at bounding box center [900, 370] width 50 height 28
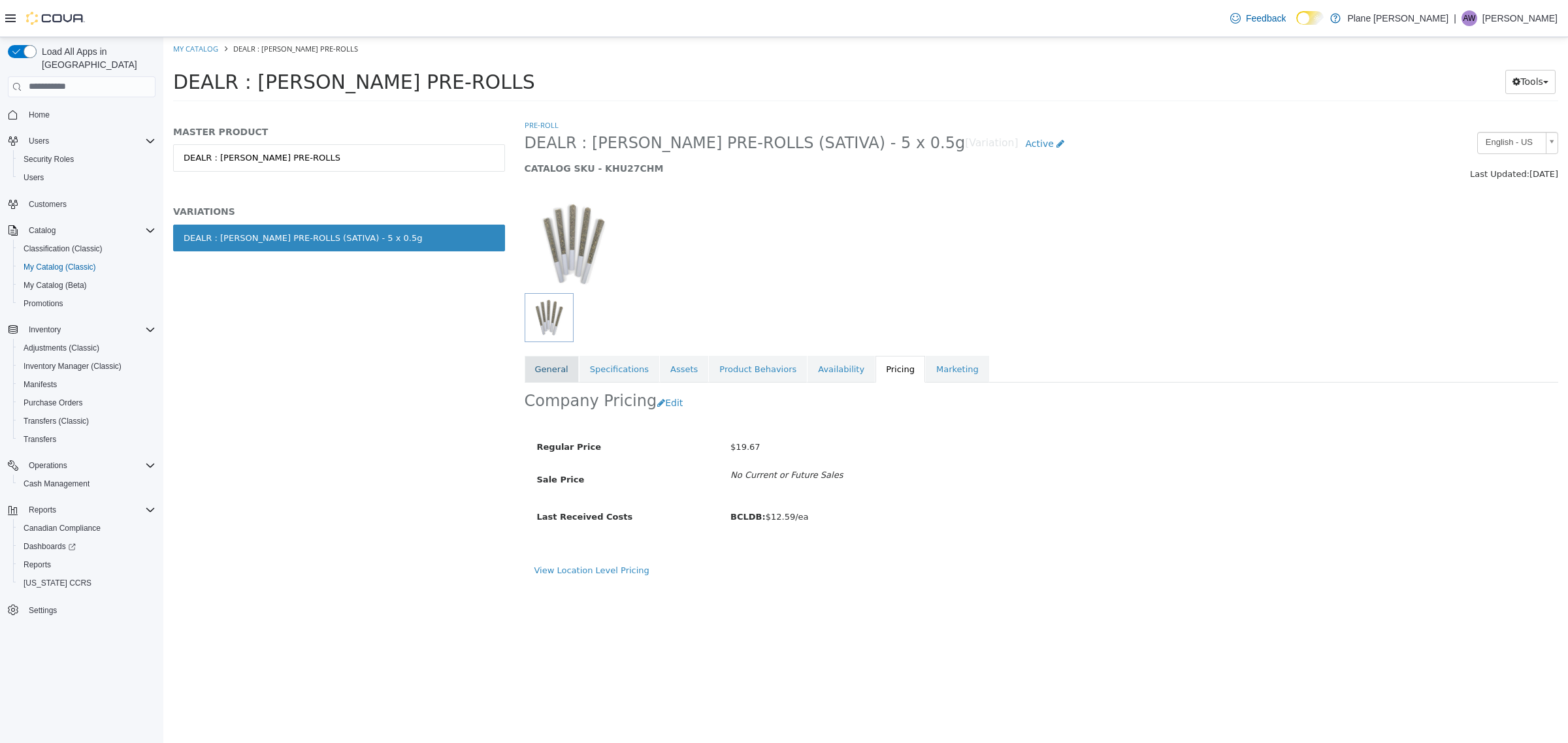
click at [557, 366] on link "General" at bounding box center [552, 370] width 54 height 28
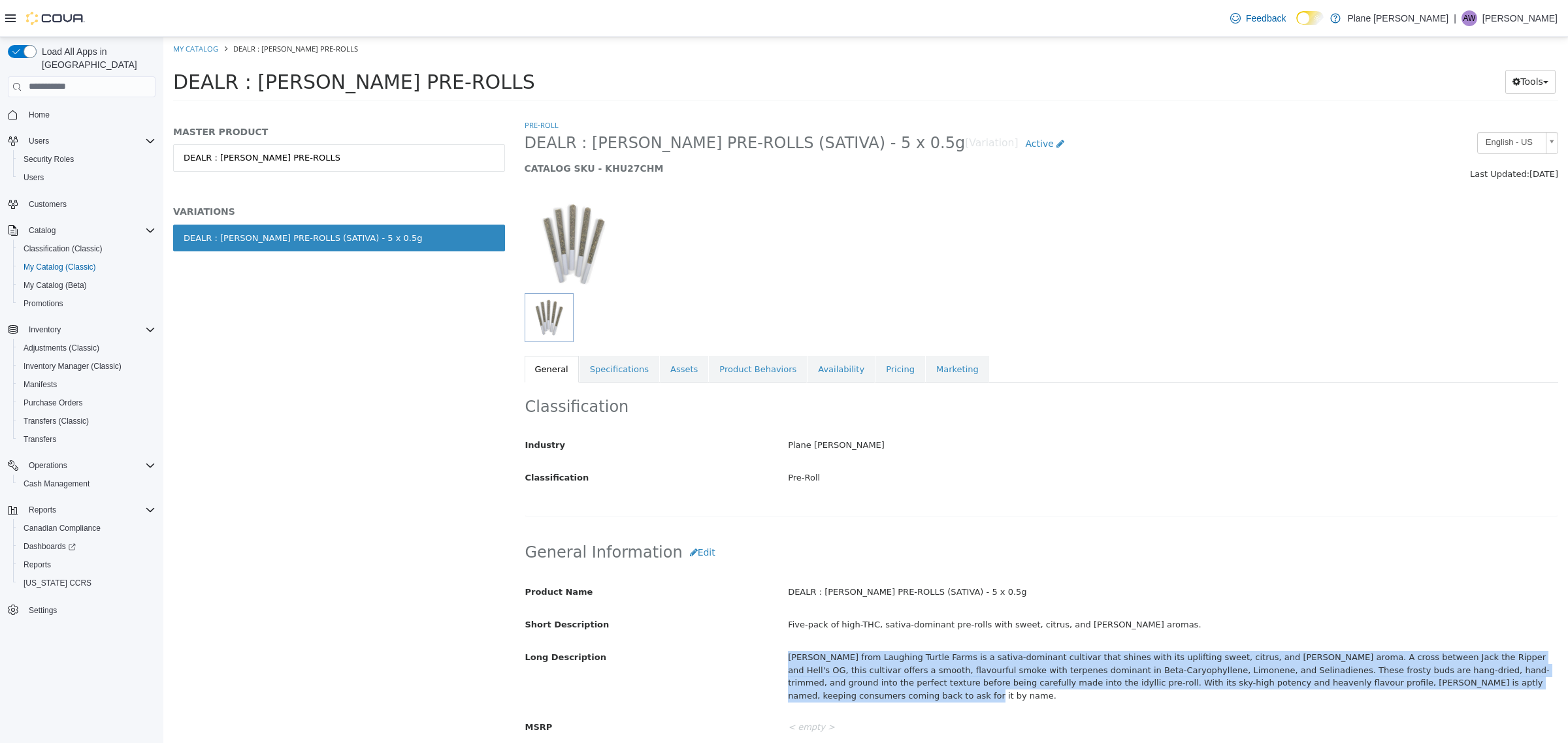
drag, startPoint x: 1461, startPoint y: 687, endPoint x: 784, endPoint y: 655, distance: 677.8
click at [784, 655] on div "Sweet Jesus from Laughing Turtle Farms is a sativa-dominant cultivar that shine…" at bounding box center [1173, 675] width 789 height 60
copy div "Sweet Jesus from Laughing Turtle Farms is a sativa-dominant cultivar that shine…"
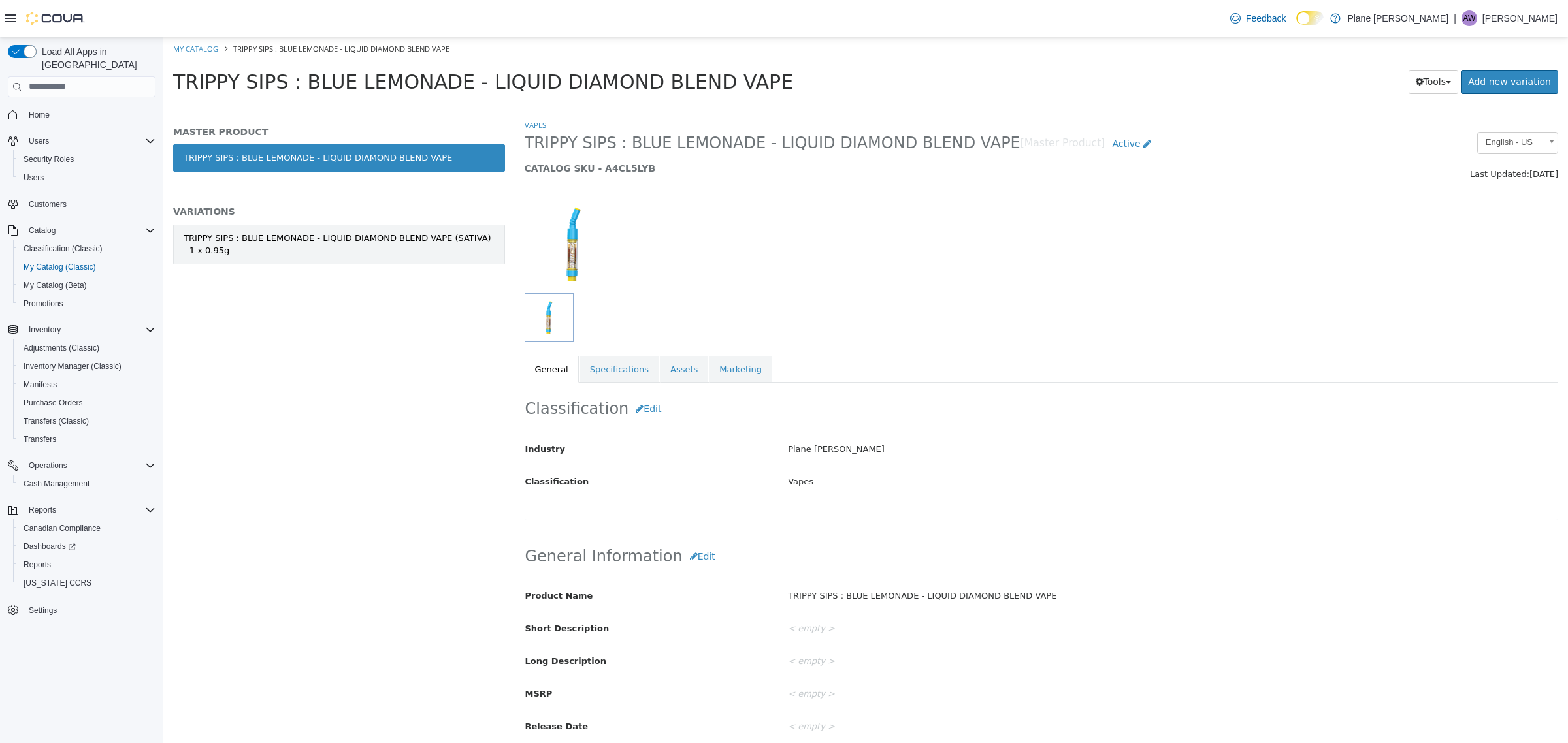
click at [275, 242] on div "TRIPPY SIPS : BLUE LEMONADE - LIQUID DIAMOND BLEND VAPE (SATIVA) - 1 x 0.95g" at bounding box center [339, 244] width 311 height 26
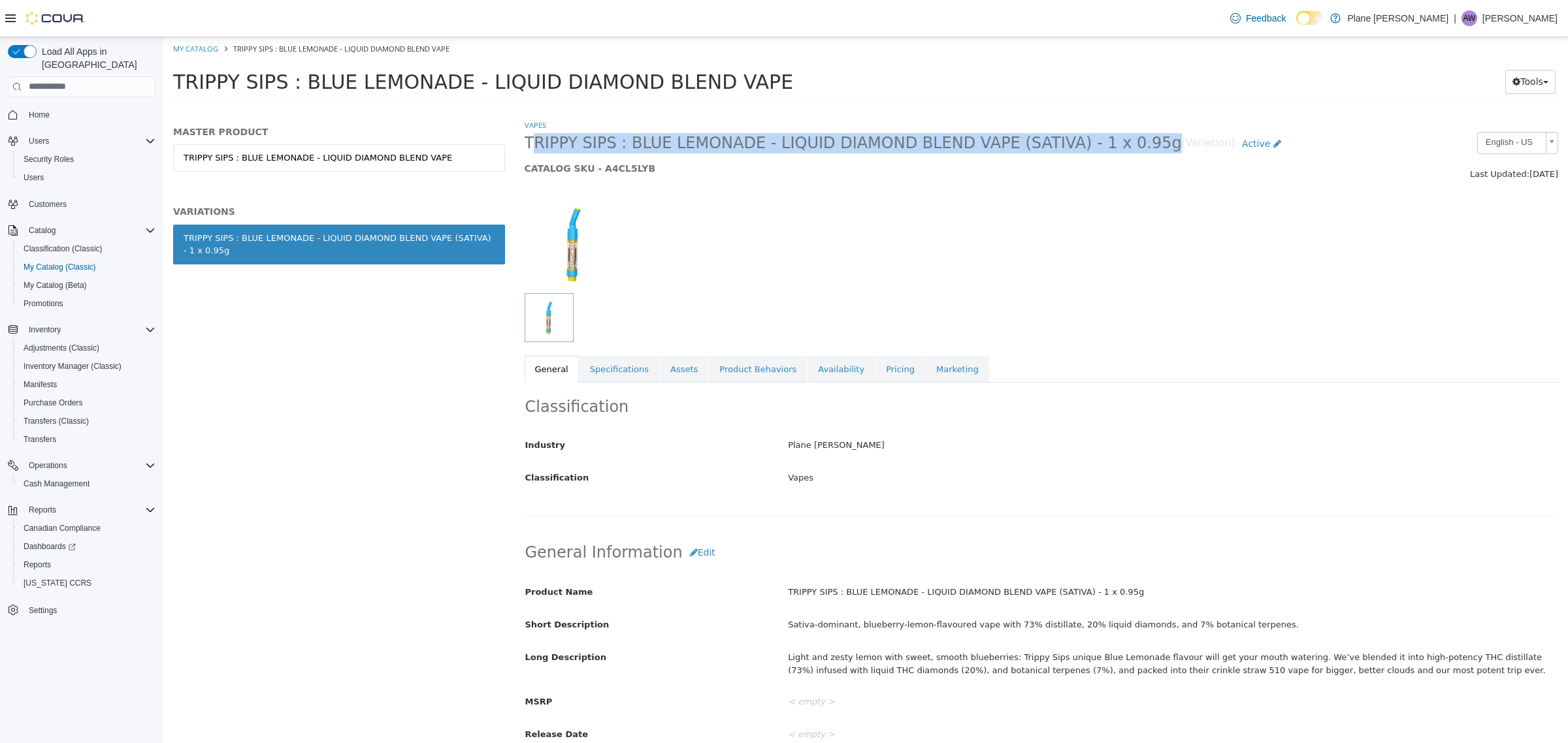
drag, startPoint x: 518, startPoint y: 143, endPoint x: 1113, endPoint y: 140, distance: 595.0
click at [1113, 140] on div "TRIPPY SIPS : BLUE LEMONADE - LIQUID DIAMOND BLEND VAPE (SATIVA) - 1 x 0.95g [V…" at bounding box center [910, 156] width 790 height 50
copy span "TRIPPY SIPS : BLUE LEMONADE - LIQUID DIAMOND BLEND VAPE (SATIVA) - 1 x 0.95g"
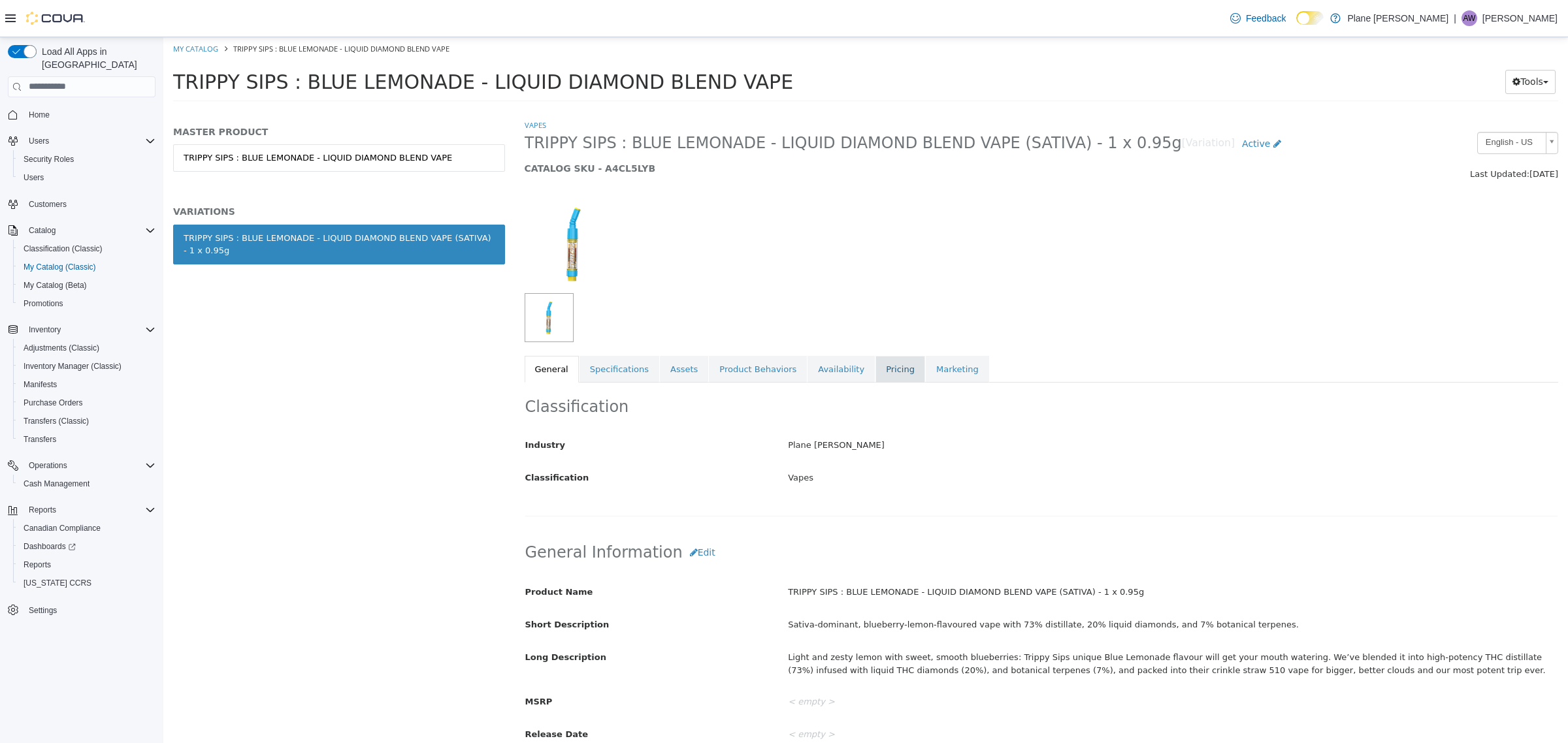
click at [876, 376] on link "Pricing" at bounding box center [900, 370] width 50 height 28
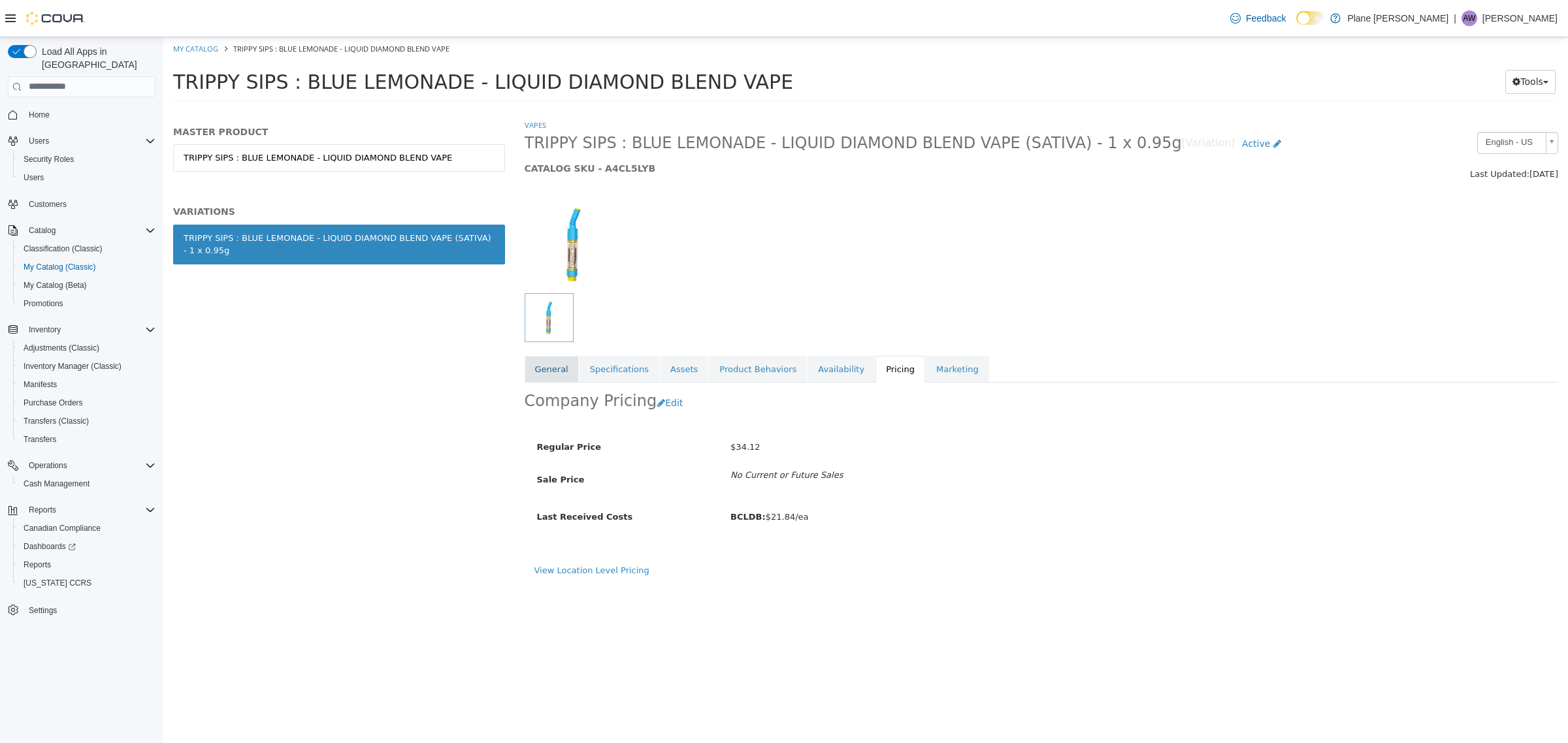
click at [549, 369] on link "General" at bounding box center [552, 370] width 54 height 28
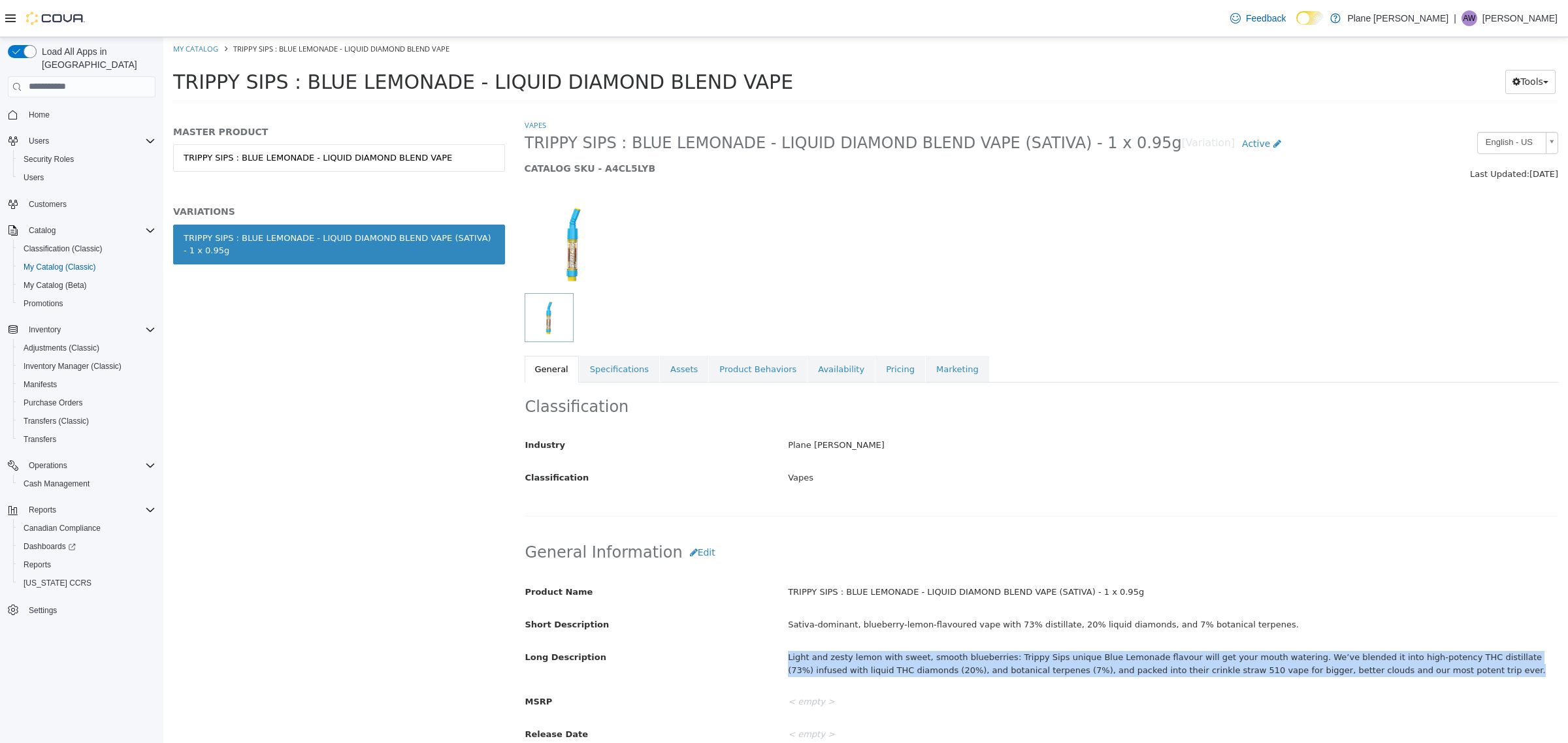
drag, startPoint x: 1366, startPoint y: 673, endPoint x: 784, endPoint y: 645, distance: 582.7
click at [784, 645] on div "Product Name TRIPPY SIPS : BLUE LEMONADE - LIQUID DIAMOND BLEND VAPE (SATIVA) -…" at bounding box center [1041, 663] width 1033 height 165
copy div "Light and zesty lemon with sweet, smooth blueberries: Trippy Sips unique Blue L…"
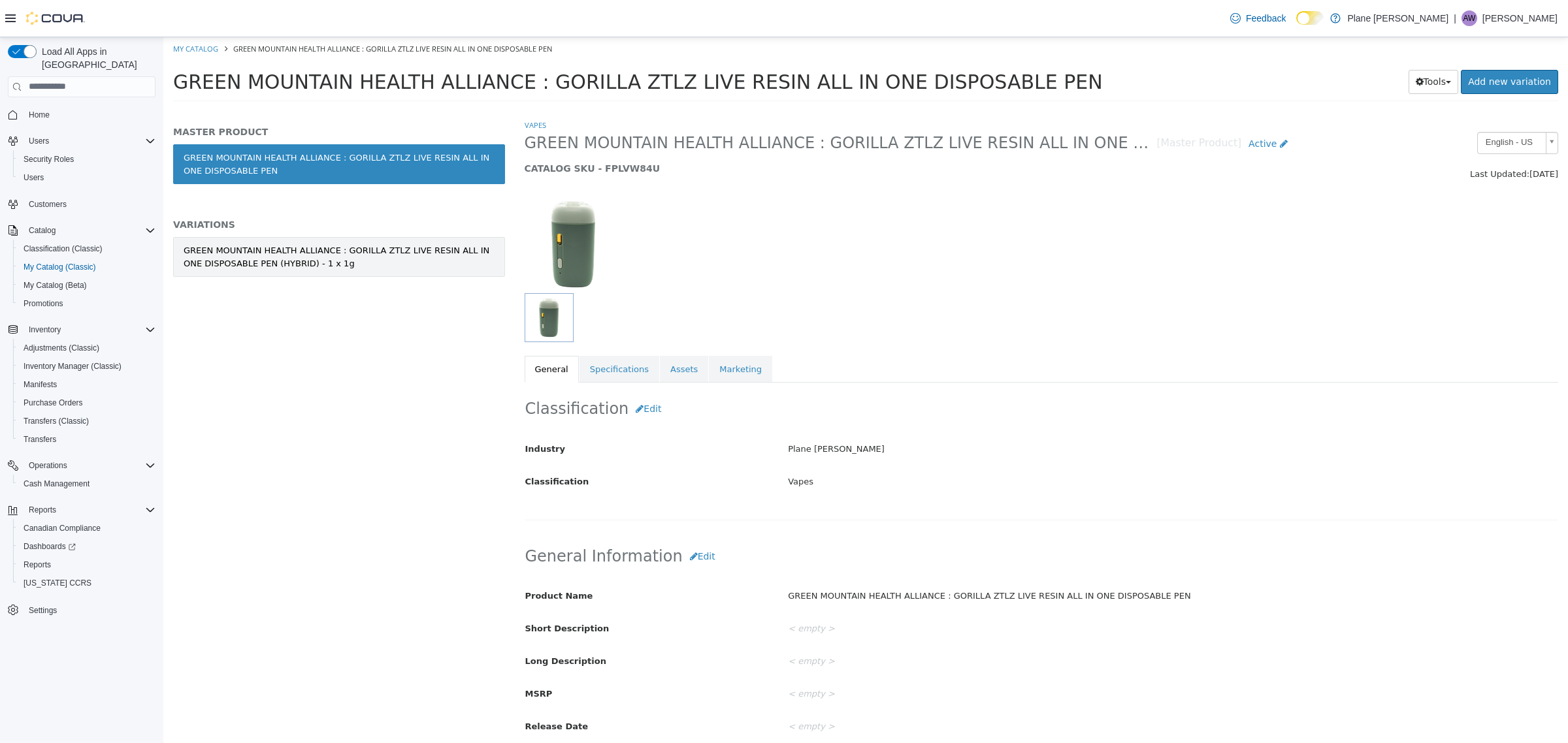
click at [393, 257] on div "GREEN MOUNTAIN HEALTH ALLIANCE : GORILLA ZTLZ LIVE RESIN ALL IN ONE DISPOSABLE …" at bounding box center [339, 257] width 311 height 26
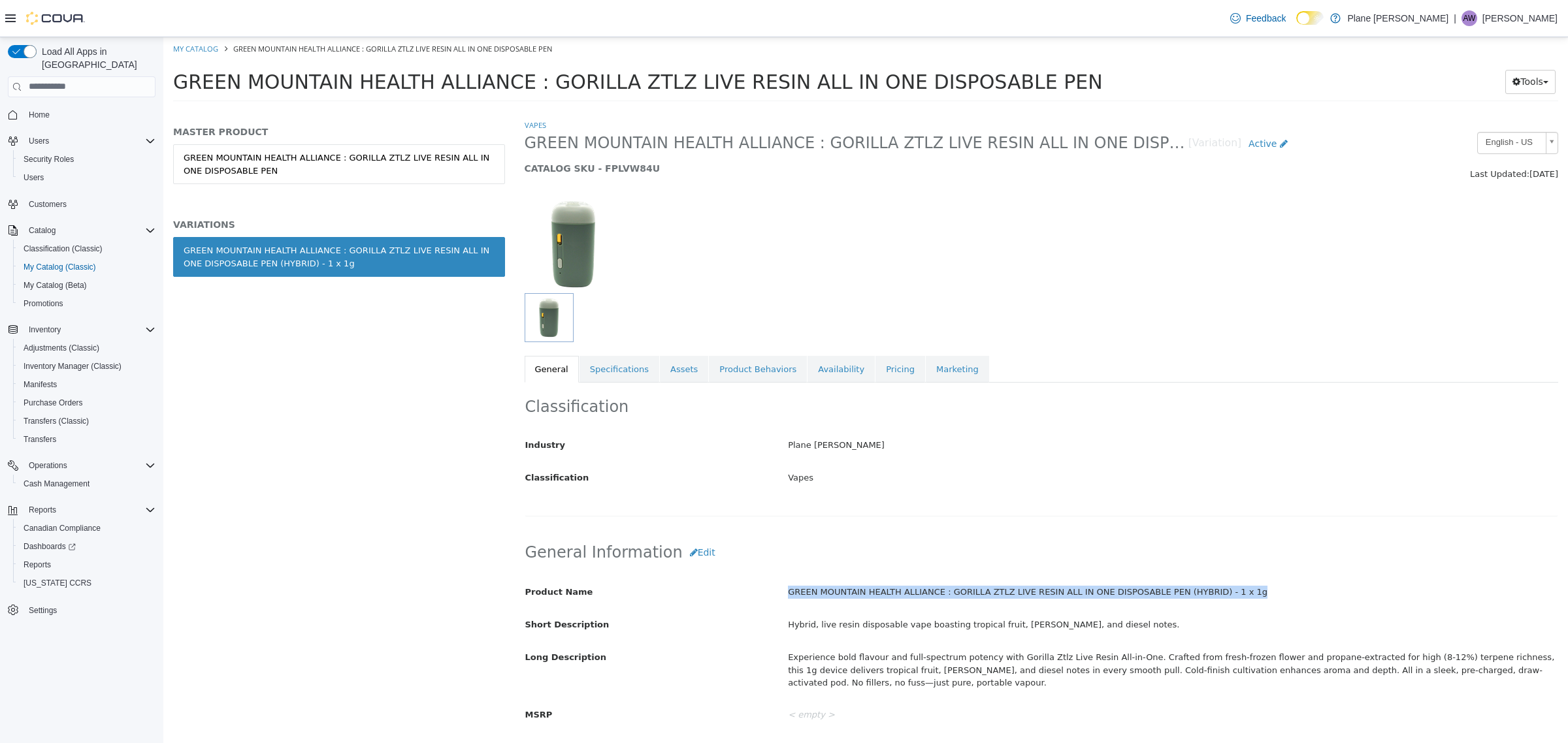
drag, startPoint x: 1231, startPoint y: 600, endPoint x: 787, endPoint y: 598, distance: 444.0
click at [787, 598] on div "GREEN MOUNTAIN HEALTH ALLIANCE : GORILLA ZTLZ LIVE RESIN ALL IN ONE DISPOSABLE …" at bounding box center [1173, 592] width 789 height 23
copy div "GREEN MOUNTAIN HEALTH ALLIANCE : GORILLA ZTLZ LIVE RESIN ALL IN ONE DISPOSABLE …"
click at [878, 367] on link "Pricing" at bounding box center [900, 370] width 50 height 28
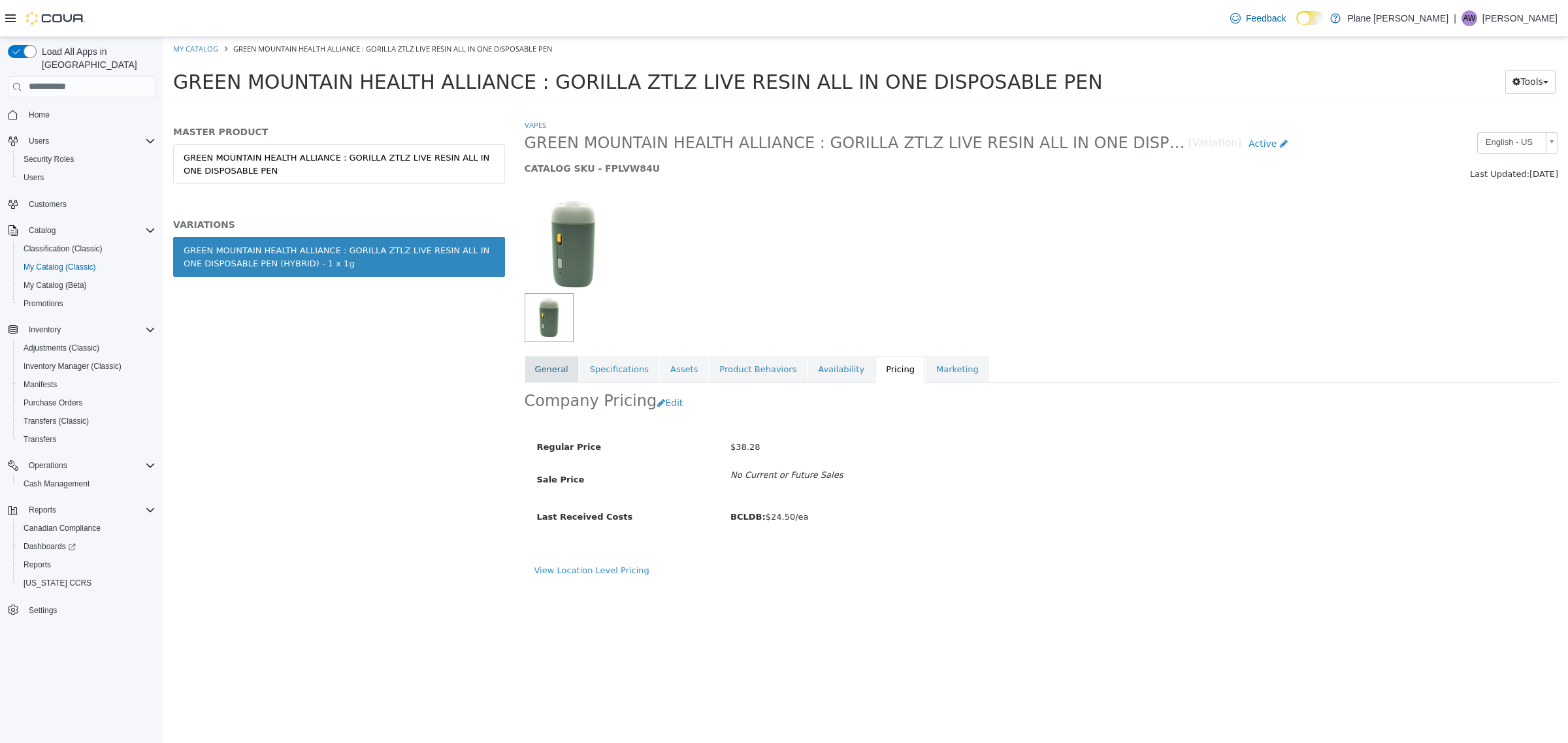
click at [548, 360] on link "General" at bounding box center [552, 370] width 54 height 28
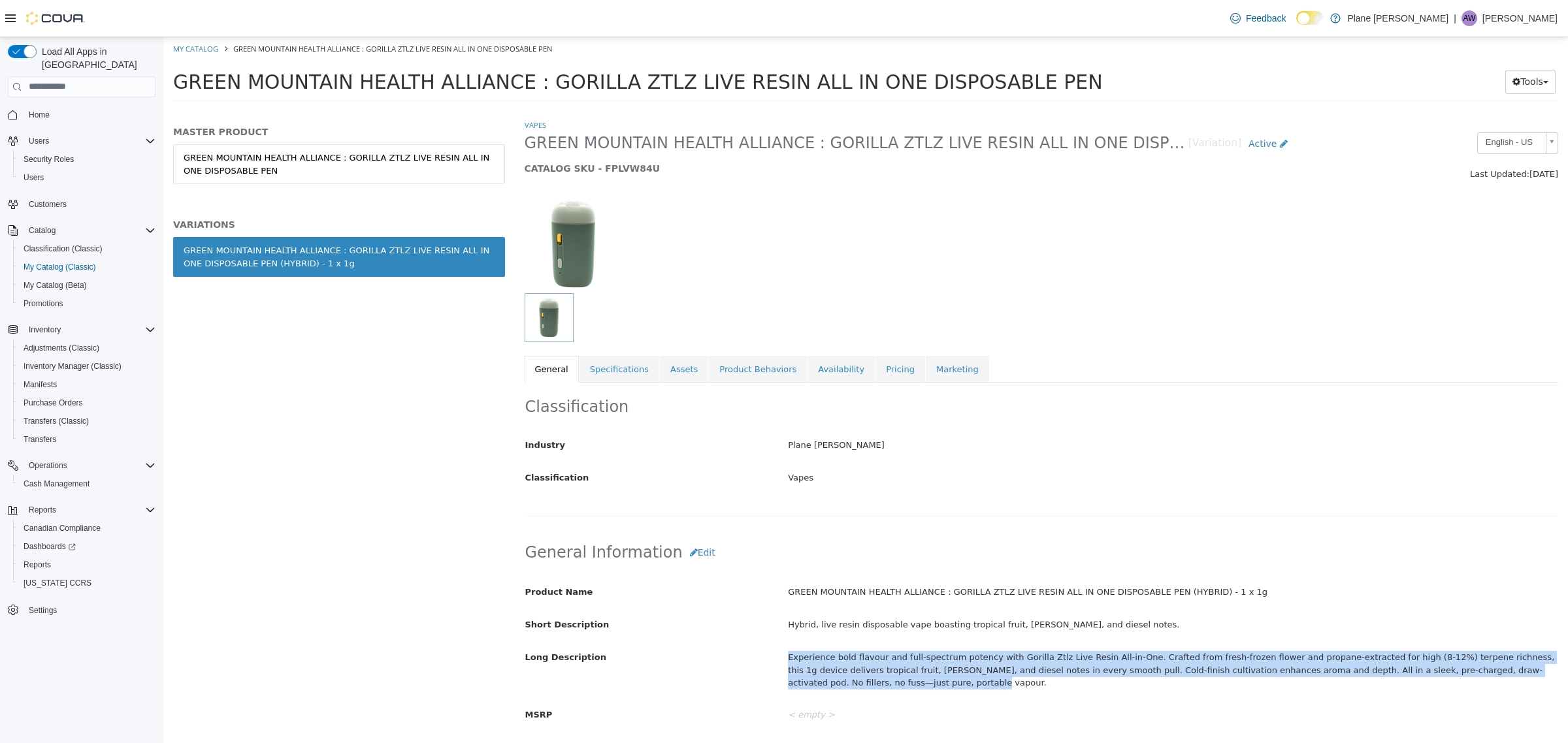
drag, startPoint x: 1536, startPoint y: 679, endPoint x: 773, endPoint y: 664, distance: 763.1
click at [773, 664] on div "Long Description Experience bold flavour and full-spectrum potency with Gorilla…" at bounding box center [1041, 669] width 1053 height 48
copy div "Experience bold flavour and full-spectrum potency with Gorilla Ztlz Live Resin …"
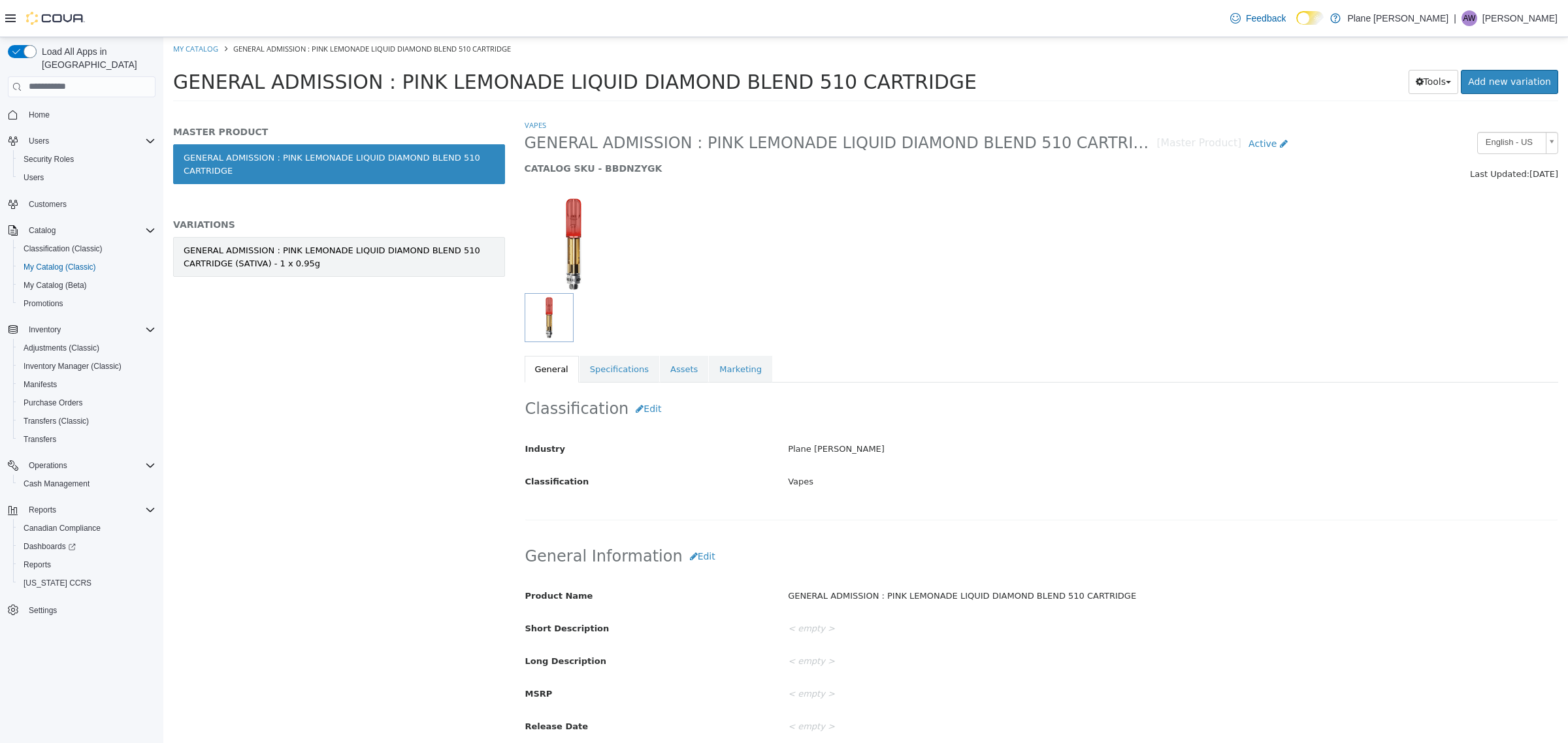
click at [333, 265] on div "GENERAL ADMISSION : PINK LEMONADE LIQUID DIAMOND BLEND 510 CARTRIDGE (SATIVA) -…" at bounding box center [339, 257] width 311 height 26
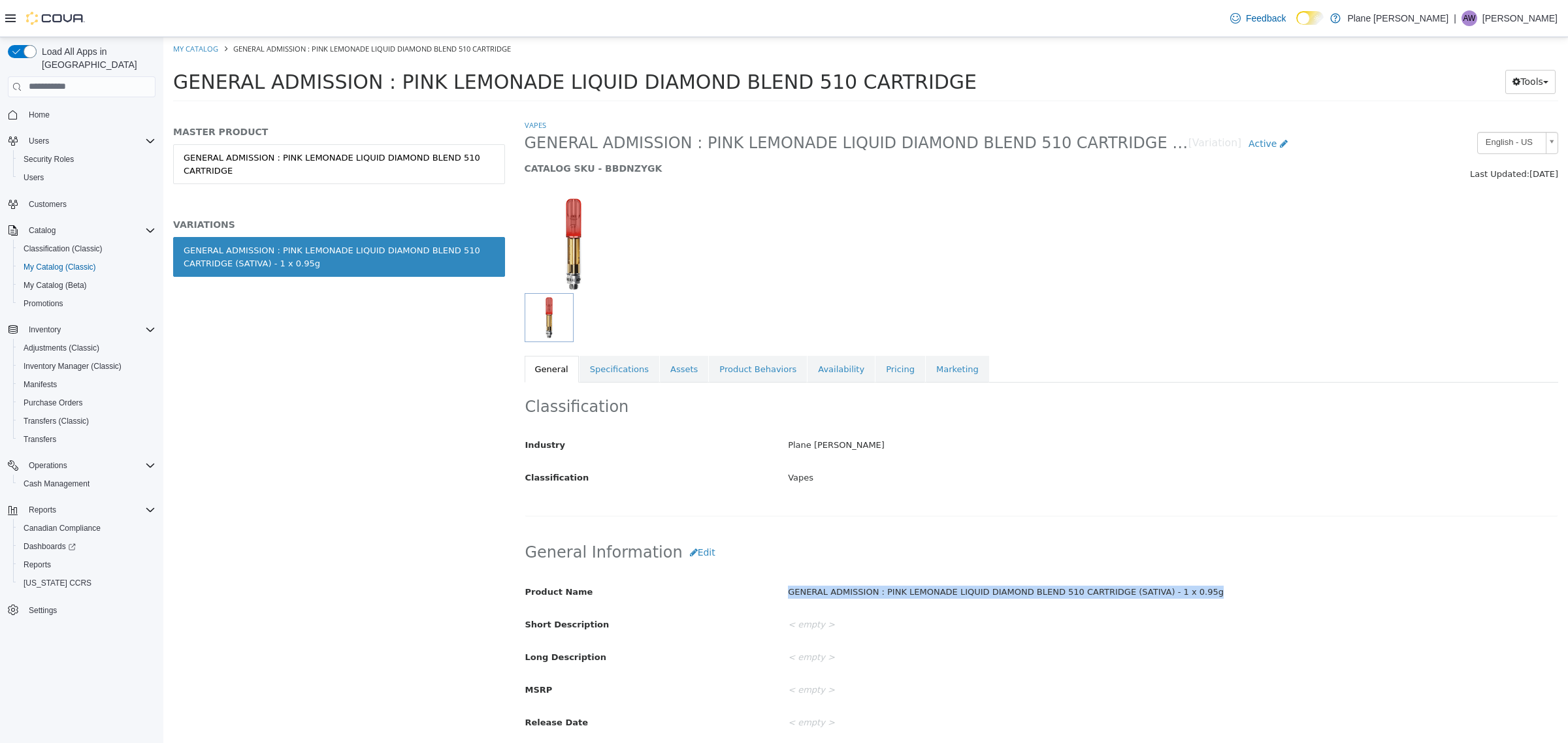
drag, startPoint x: 981, startPoint y: 603, endPoint x: 769, endPoint y: 600, distance: 212.0
click at [769, 600] on div "Product Name GENERAL ADMISSION : PINK LEMONADE LIQUID DIAMOND BLEND 510 CARTRID…" at bounding box center [1041, 592] width 1053 height 23
copy div "GENERAL ADMISSION : PINK LEMONADE LIQUID DIAMOND BLEND 510 CARTRIDGE (SATIVA) -…"
click at [876, 366] on link "Pricing" at bounding box center [900, 370] width 50 height 28
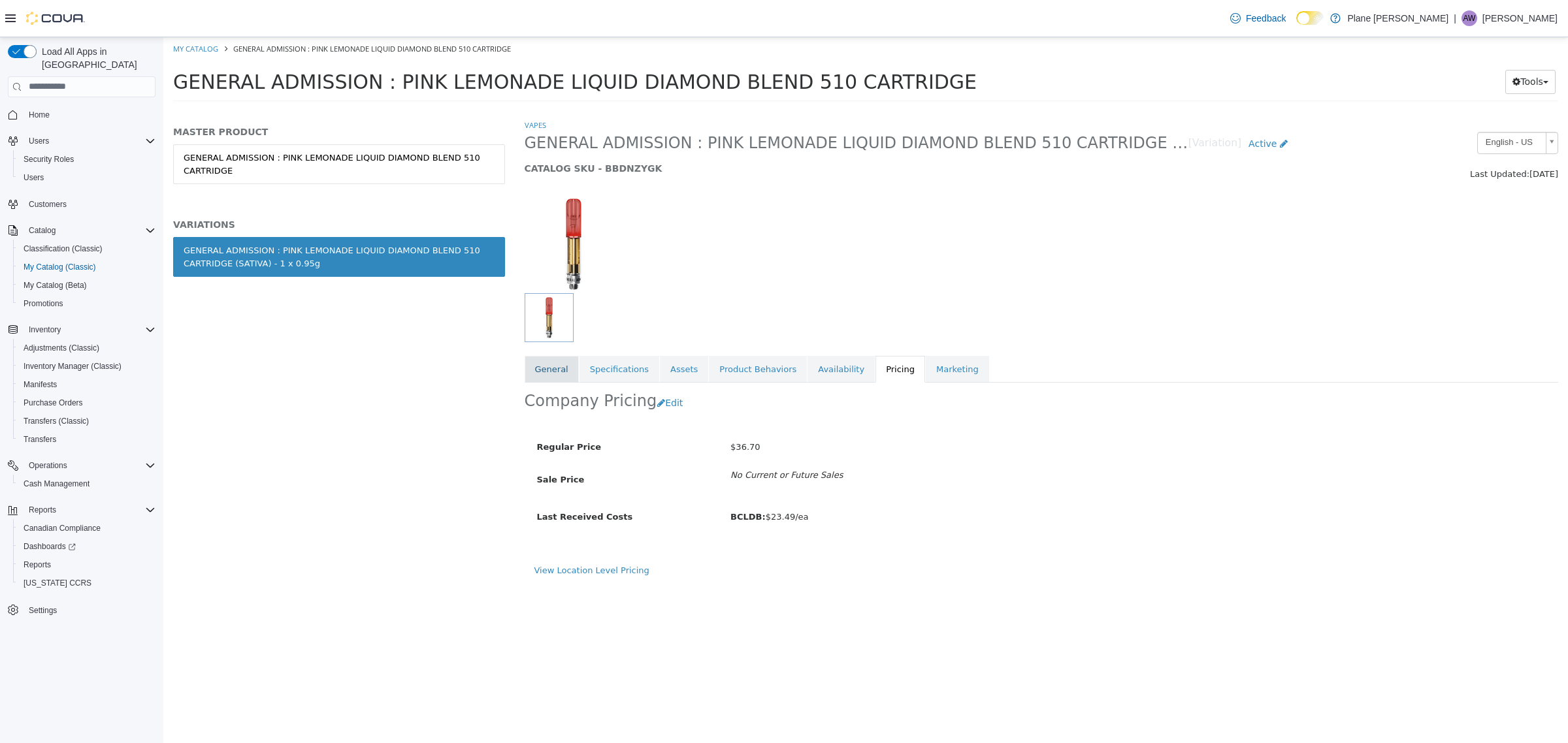
click at [564, 370] on link "General" at bounding box center [552, 370] width 54 height 28
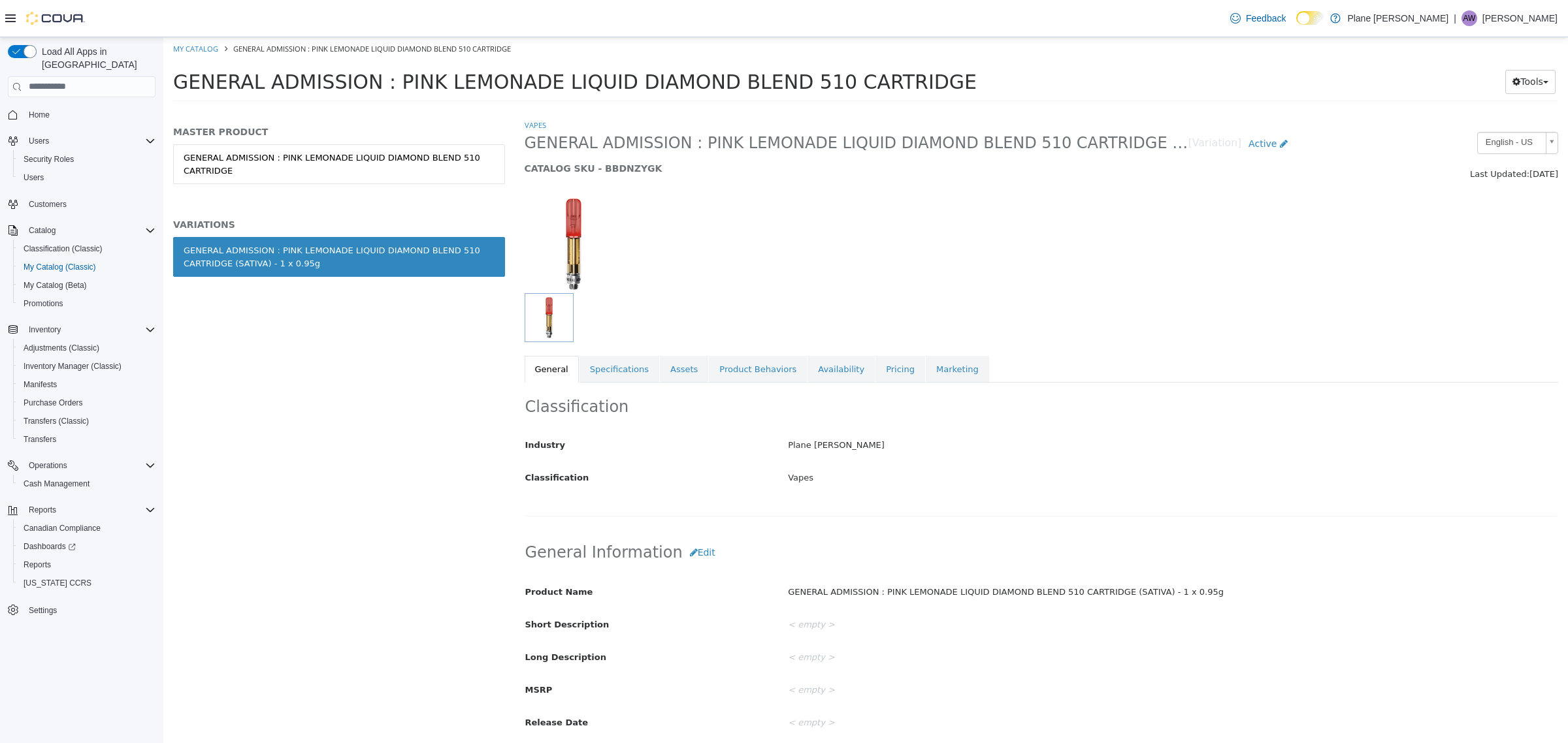
scroll to position [326, 0]
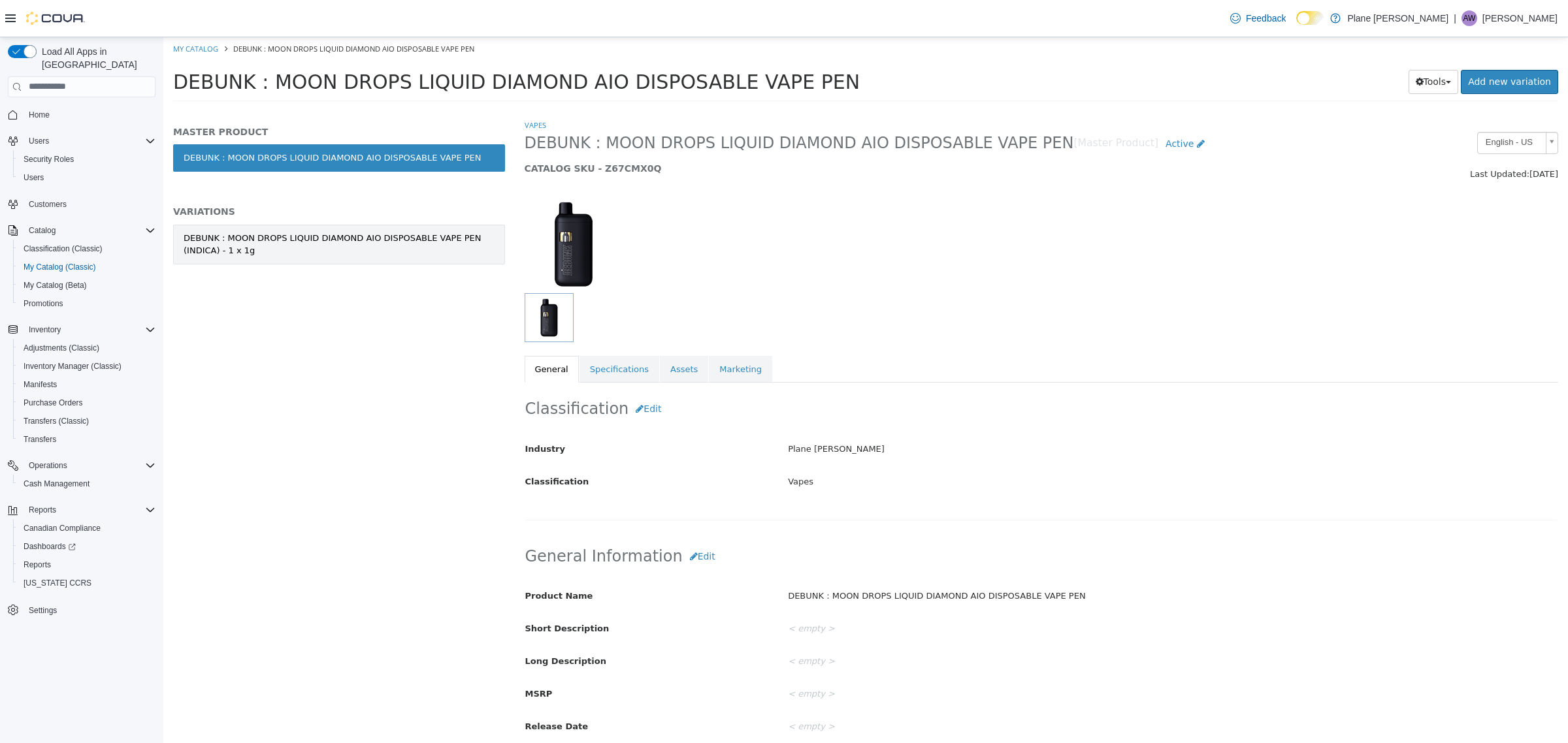
click at [436, 245] on div "DEBUNK : MOON DROPS LIQUID DIAMOND AIO DISPOSABLE VAPE PEN (INDICA) - 1 x 1g" at bounding box center [339, 244] width 311 height 26
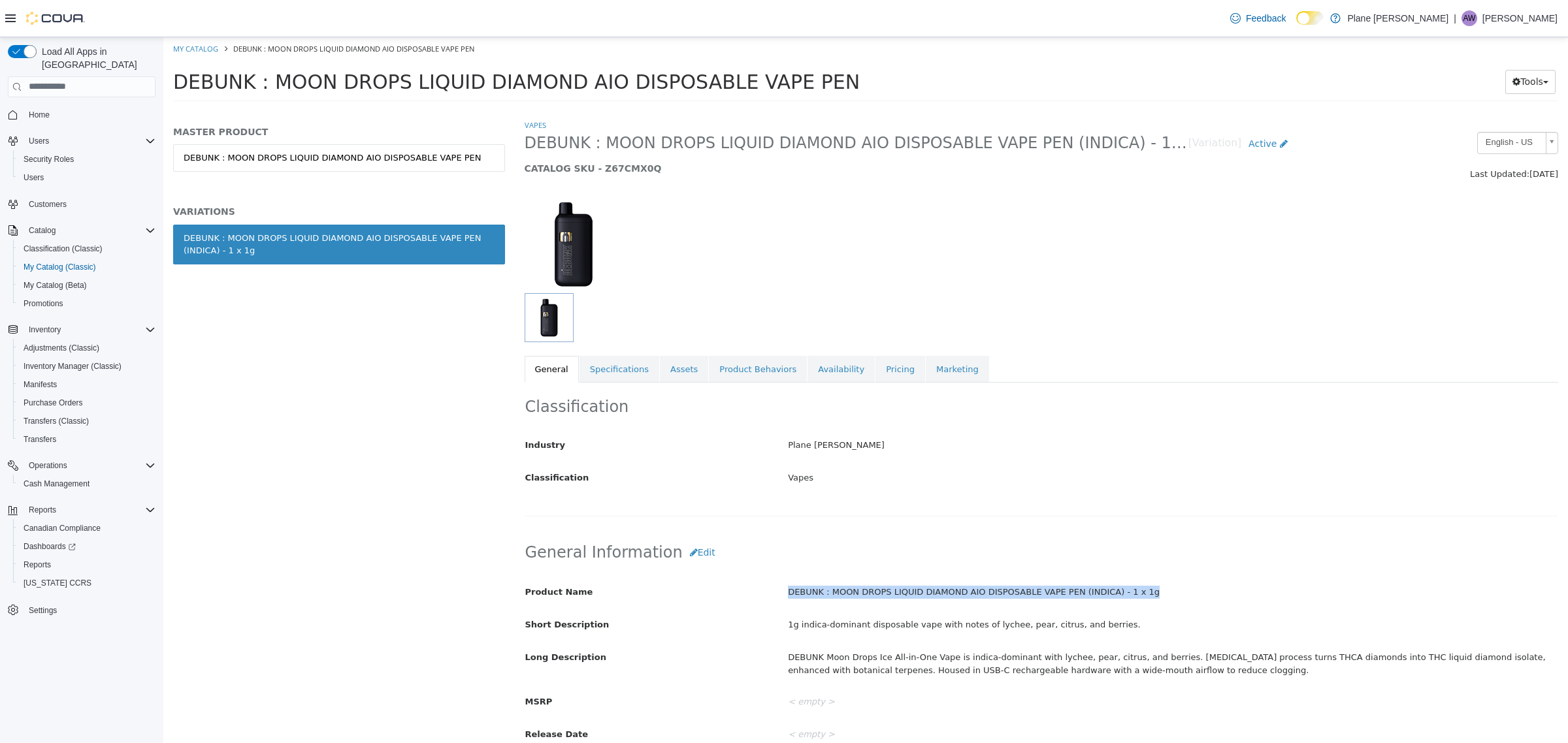
drag, startPoint x: 1146, startPoint y: 599, endPoint x: 775, endPoint y: 586, distance: 371.2
click at [779, 586] on div "DEBUNK : MOON DROPS LIQUID DIAMOND AIO DISPOSABLE VAPE PEN (INDICA) - 1 x 1g" at bounding box center [1173, 592] width 789 height 23
copy div "DEBUNK : MOON DROPS LIQUID DIAMOND AIO DISPOSABLE VAPE PEN (INDICA) - 1 x 1g"
click at [876, 367] on link "Pricing" at bounding box center [900, 370] width 50 height 28
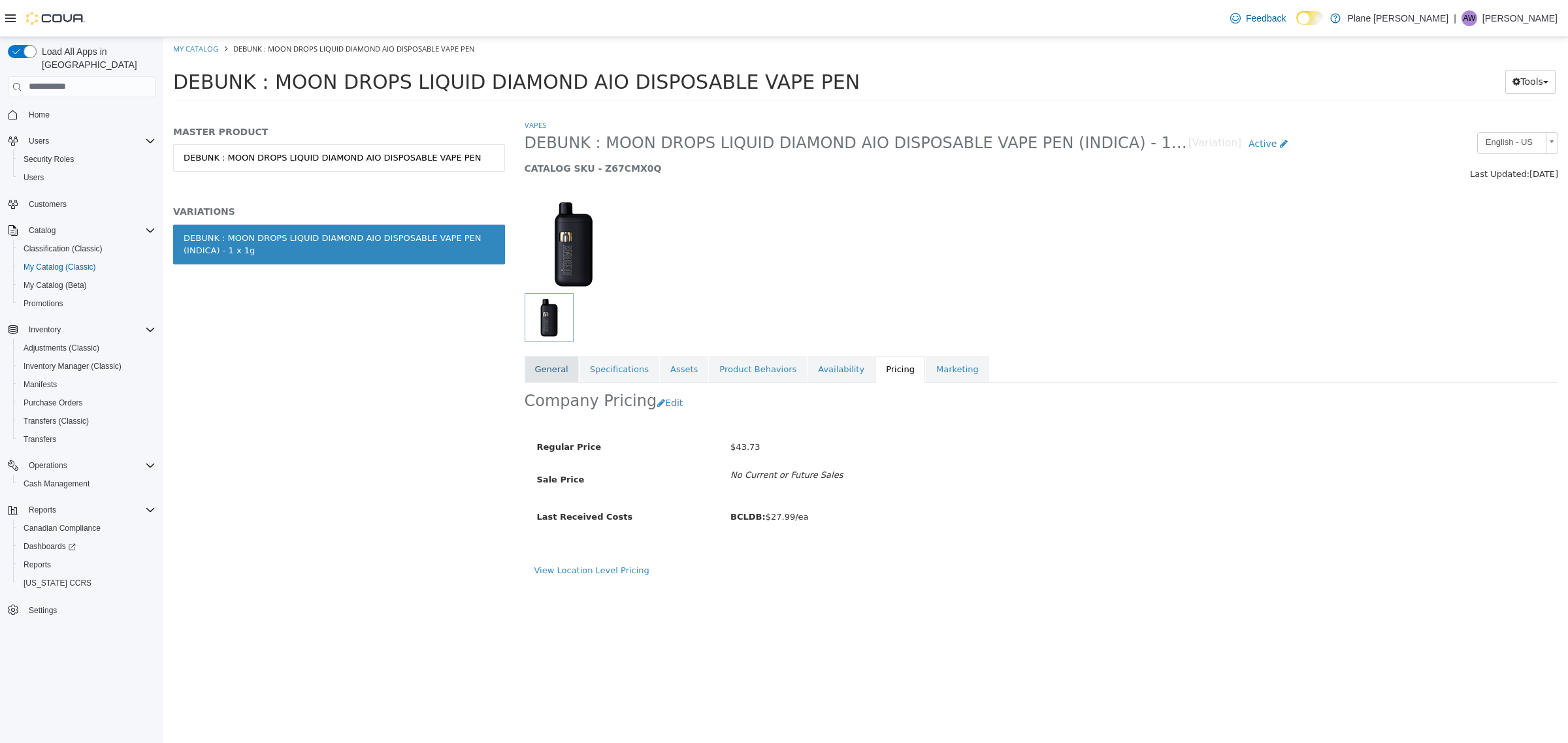
click at [557, 370] on link "General" at bounding box center [552, 370] width 54 height 28
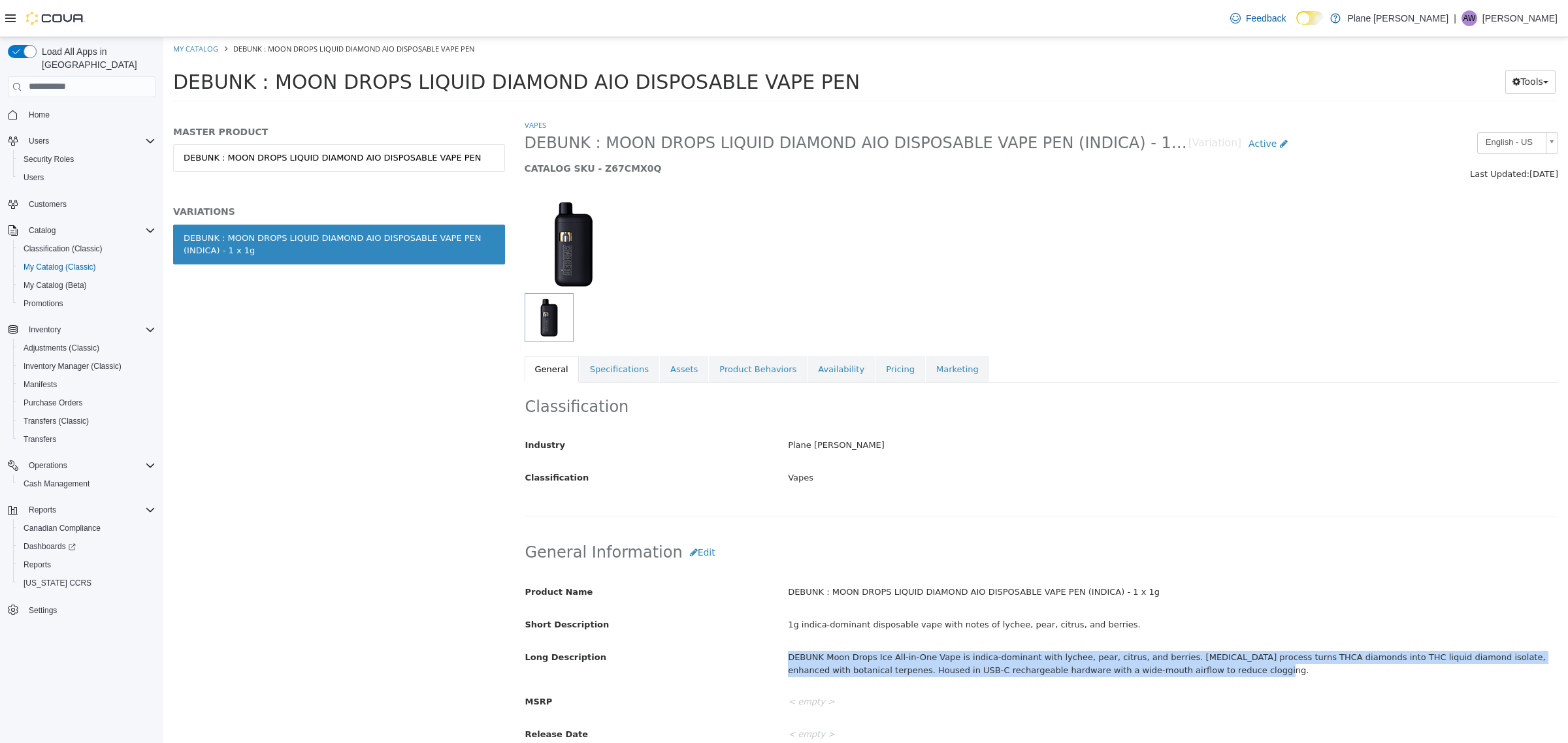
drag, startPoint x: 1173, startPoint y: 676, endPoint x: 738, endPoint y: 676, distance: 435.0
click at [738, 676] on div "Long Description DEBUNK Moon Drops Ice All-in-One Vape is indica-dominant with …" at bounding box center [1041, 662] width 1053 height 34
copy div "DEBUNK Moon Drops Ice All-in-One Vape is indica-dominant with lychee, pear, cit…"
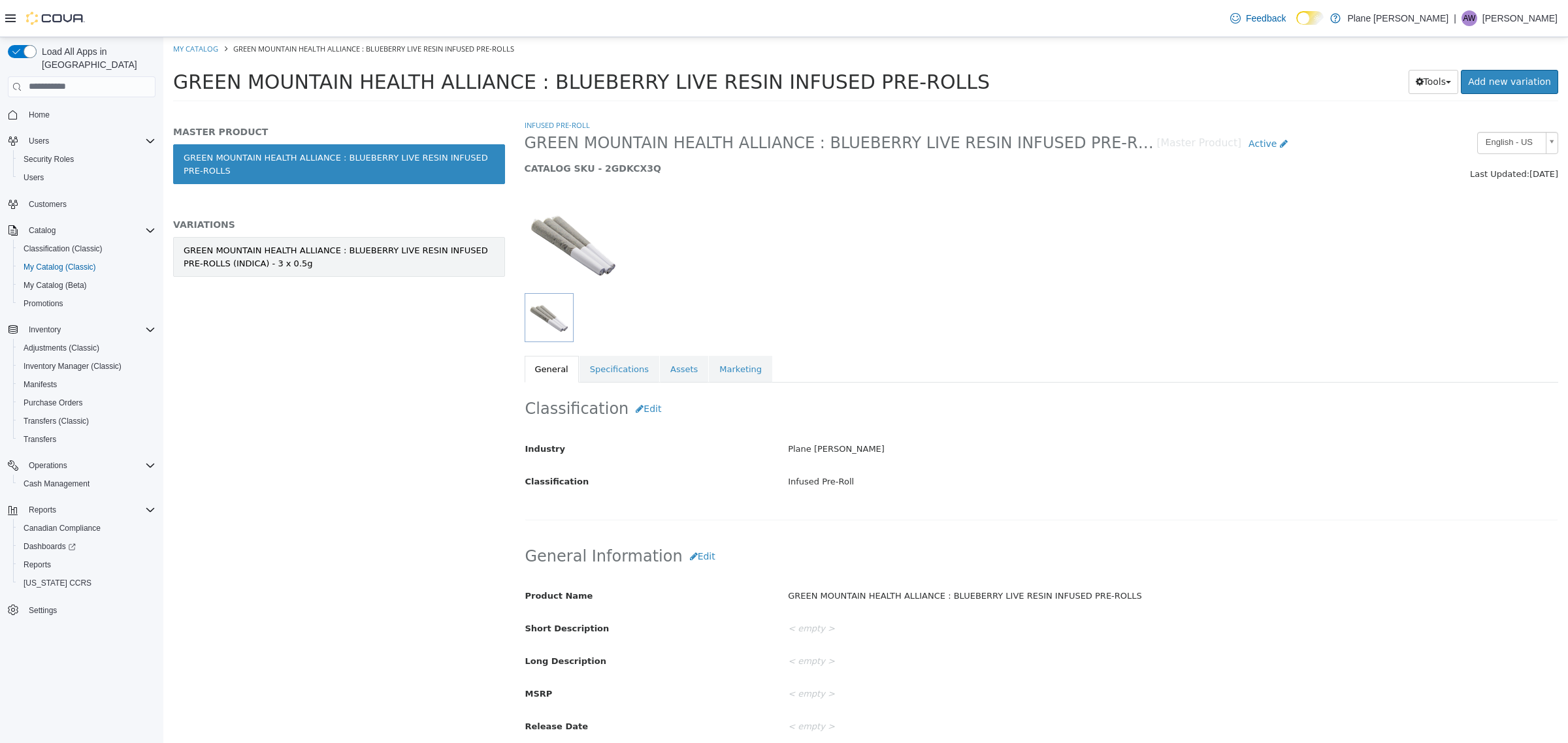
click at [444, 264] on div "GREEN MOUNTAIN HEALTH ALLIANCE : BLUEBERRY LIVE RESIN INFUSED PRE-ROLLS (INDICA…" at bounding box center [339, 257] width 311 height 26
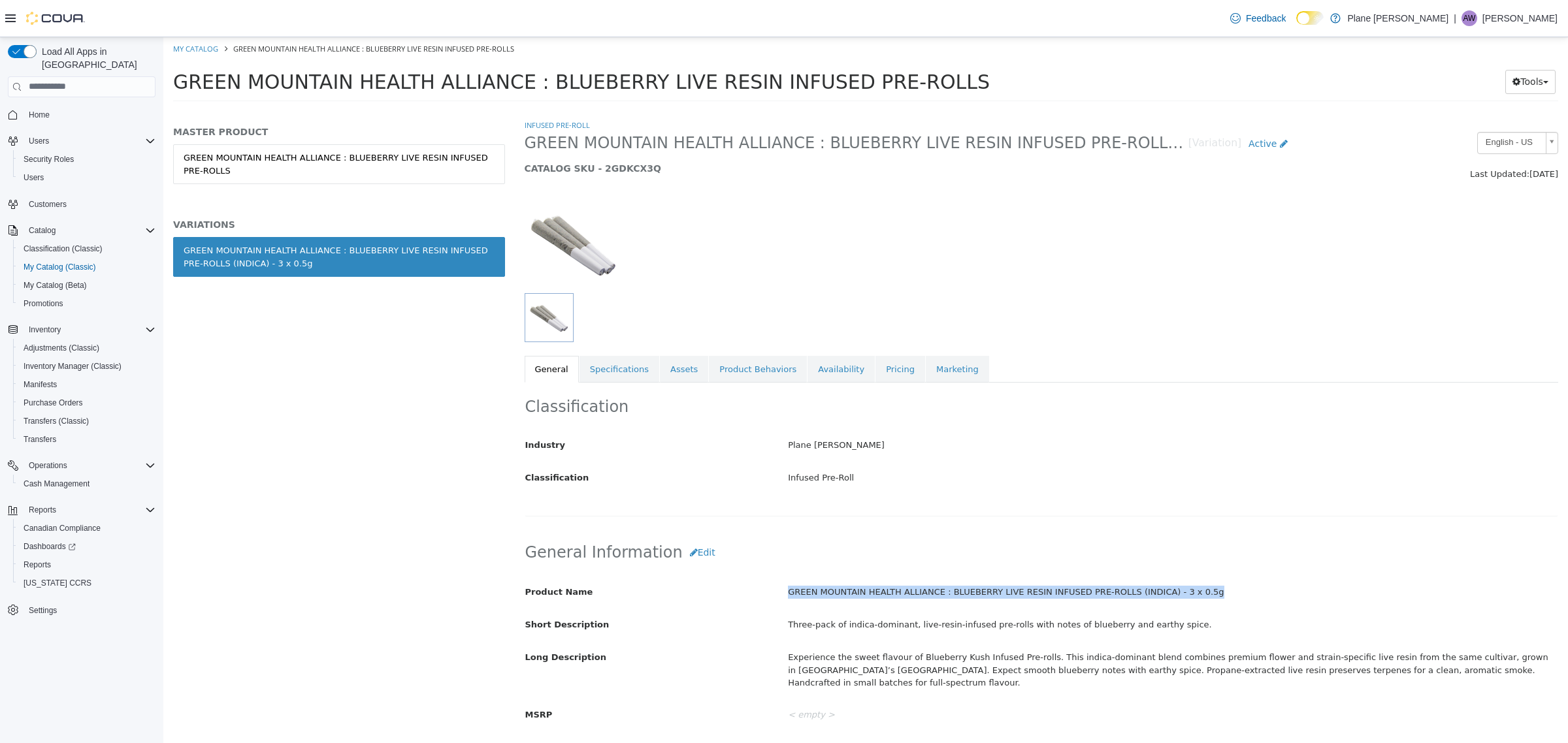
drag, startPoint x: 1191, startPoint y: 595, endPoint x: 786, endPoint y: 598, distance: 405.0
click at [786, 598] on div "GREEN MOUNTAIN HEALTH ALLIANCE : BLUEBERRY LIVE RESIN INFUSED PRE-ROLLS (INDICA…" at bounding box center [1173, 592] width 789 height 23
copy div "GREEN MOUNTAIN HEALTH ALLIANCE : BLUEBERRY LIVE RESIN INFUSED PRE-ROLLS (INDICA…"
click at [876, 377] on link "Pricing" at bounding box center [900, 370] width 50 height 28
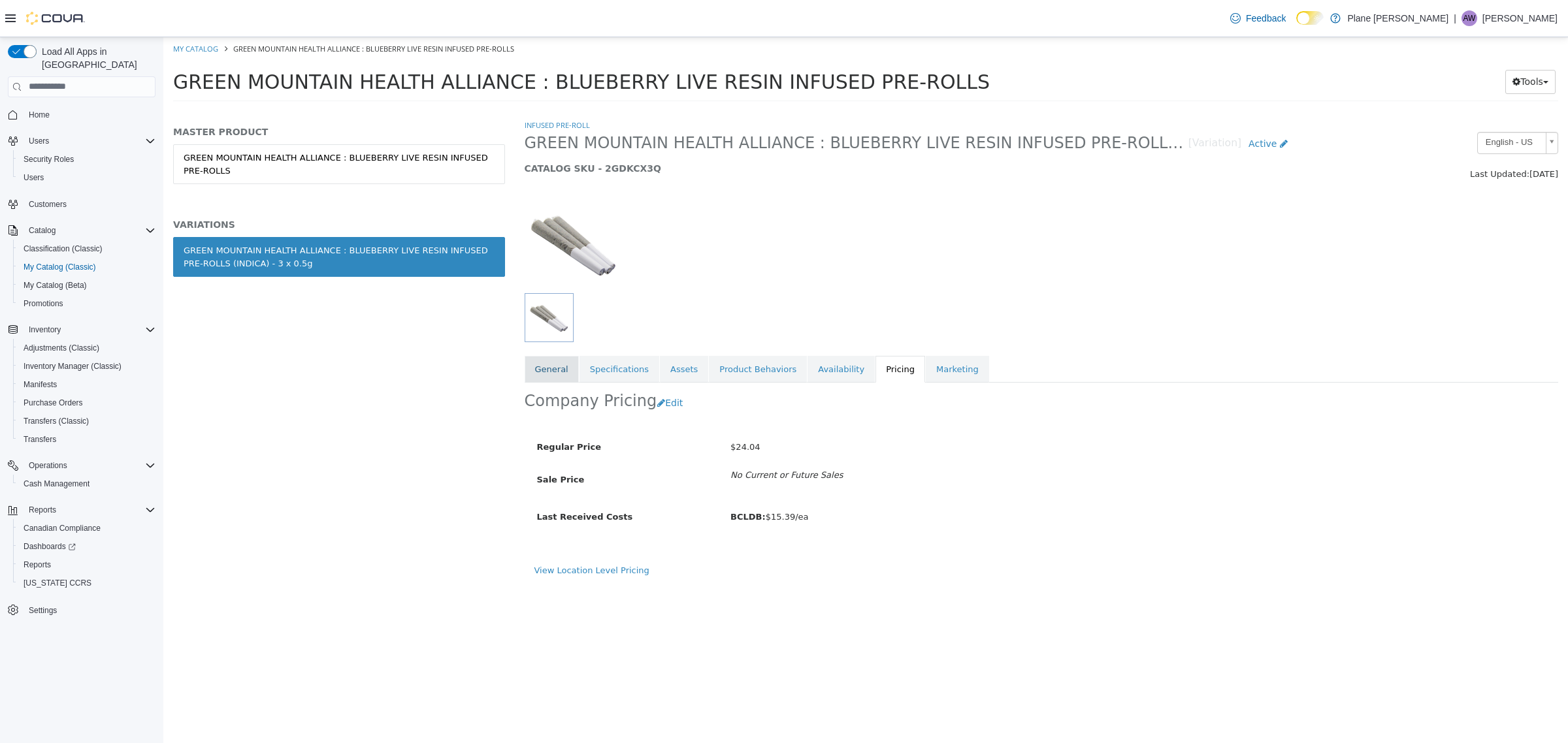
click at [558, 377] on link "General" at bounding box center [552, 370] width 54 height 28
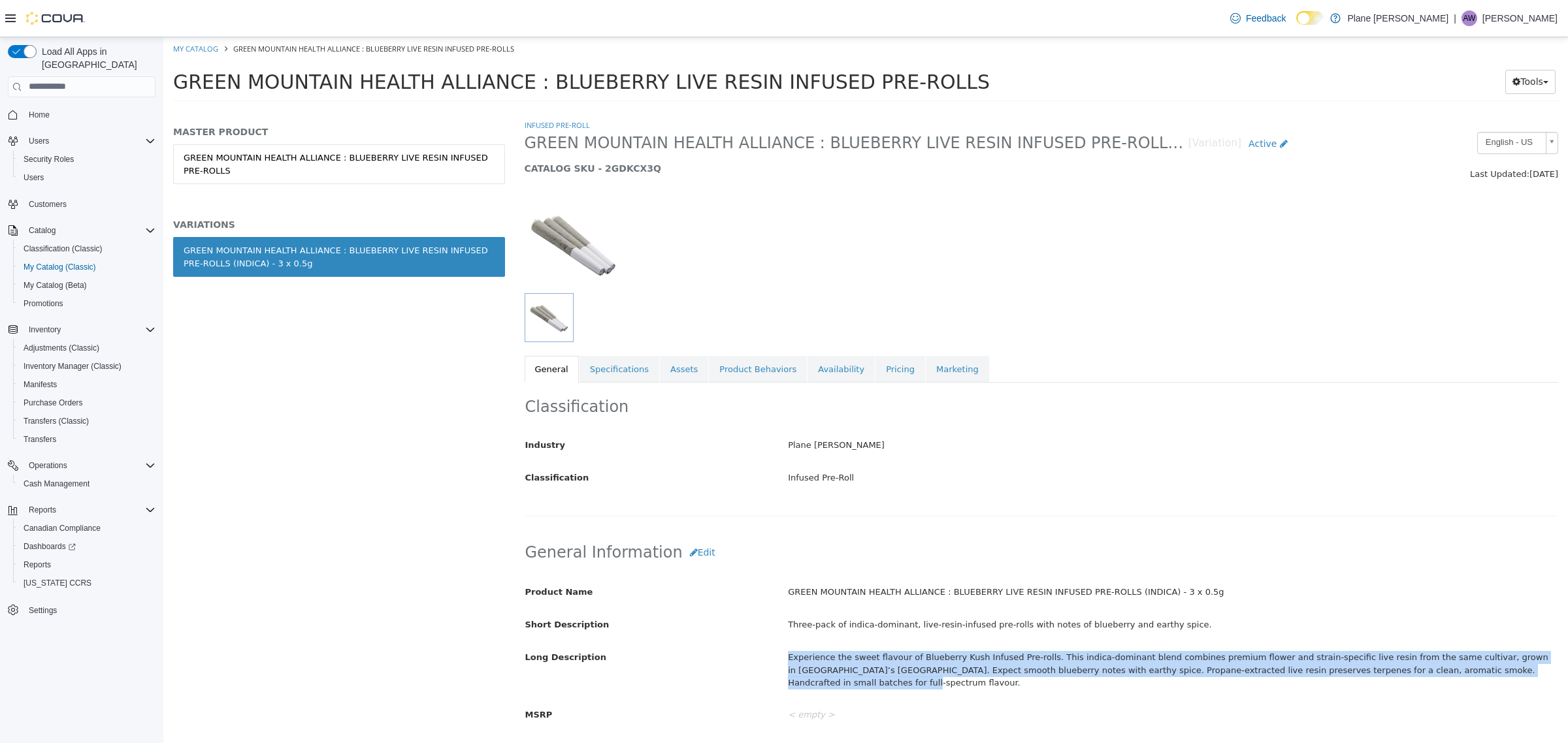
drag, startPoint x: 1467, startPoint y: 679, endPoint x: 765, endPoint y: 669, distance: 702.1
click at [765, 669] on div "Long Description Experience the sweet flavour of Blueberry Kush Infused Pre-rol…" at bounding box center [1041, 669] width 1053 height 48
copy div "Experience the sweet flavour of Blueberry Kush Infused Pre-rolls. This indica-d…"
